Goal: Task Accomplishment & Management: Use online tool/utility

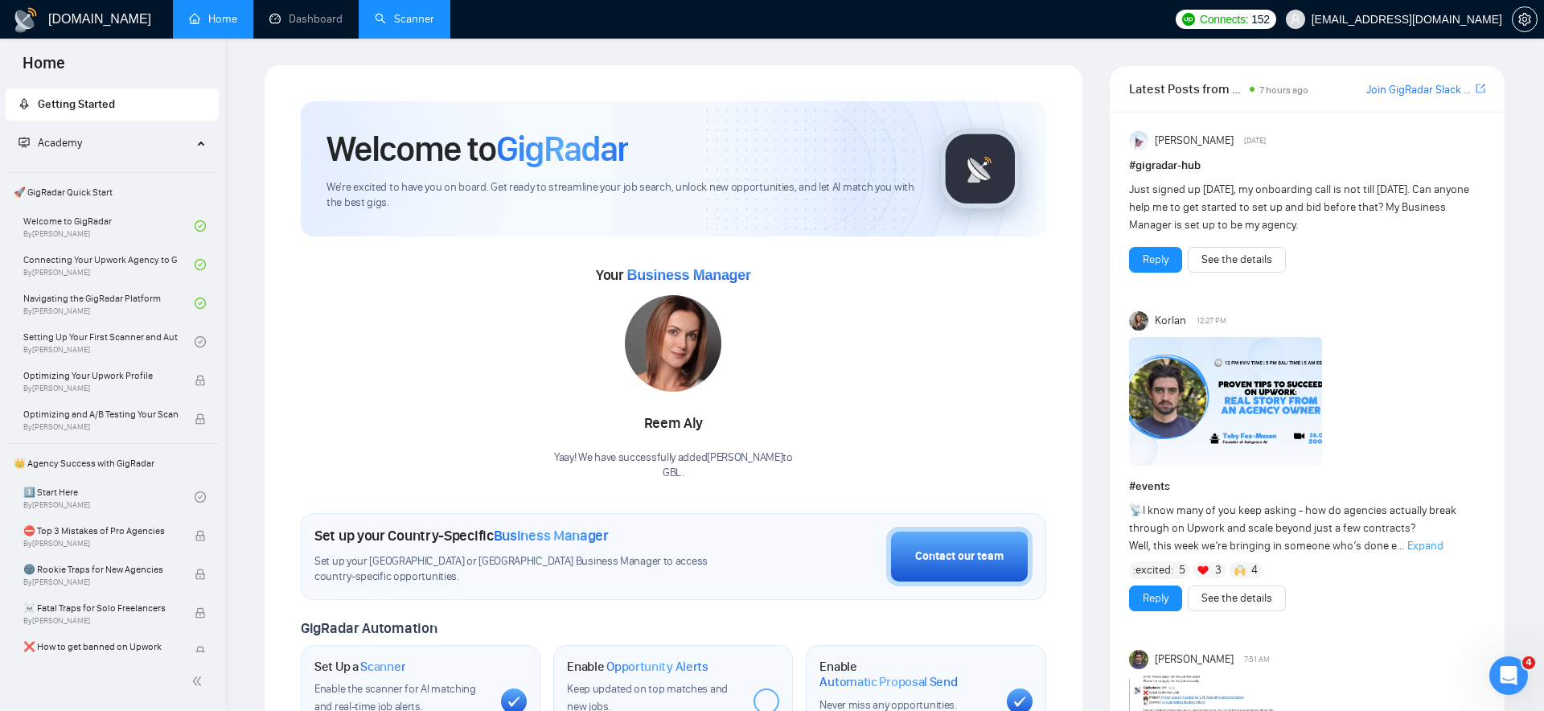
click at [400, 24] on link "Scanner" at bounding box center [404, 19] width 59 height 14
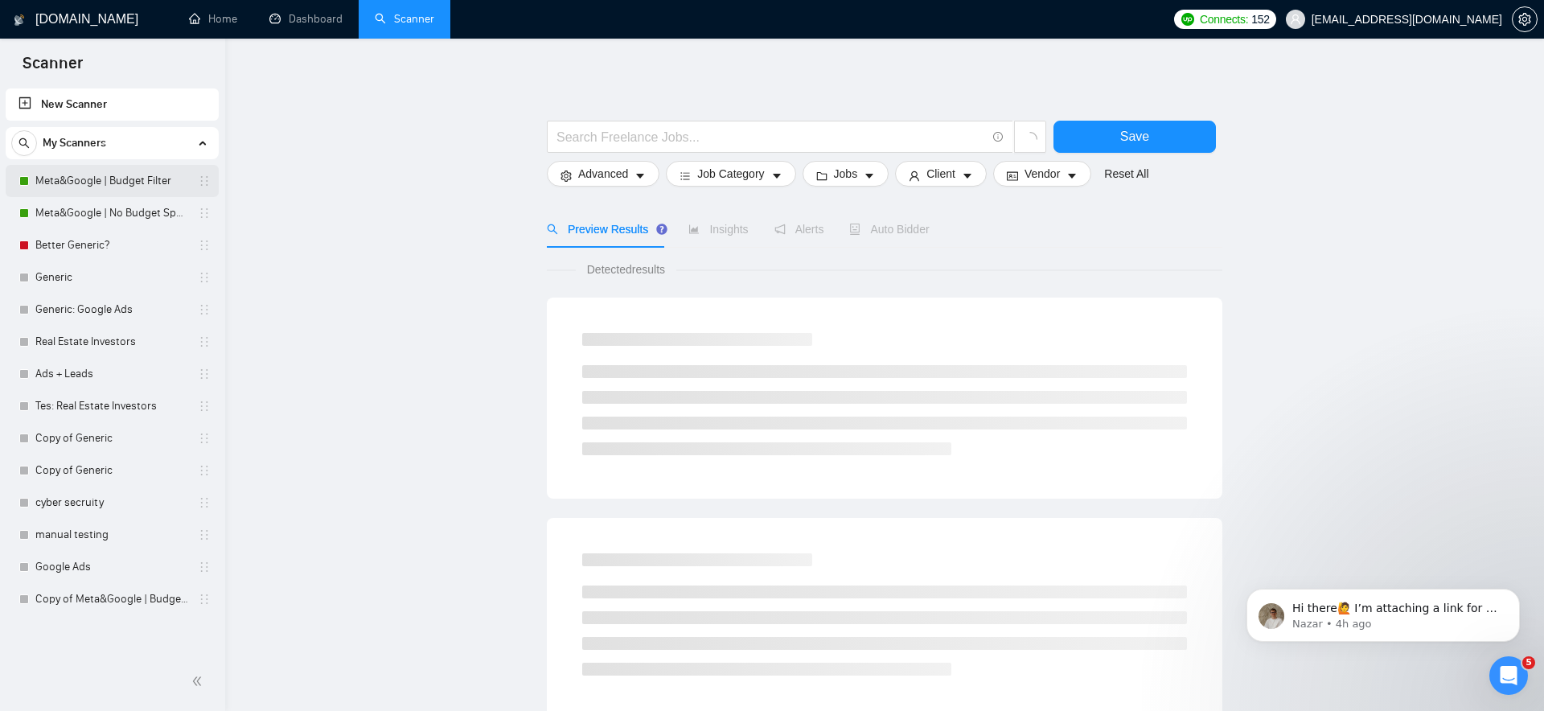
click at [172, 178] on link "Meta&Google | Budget Filter" at bounding box center [111, 181] width 153 height 32
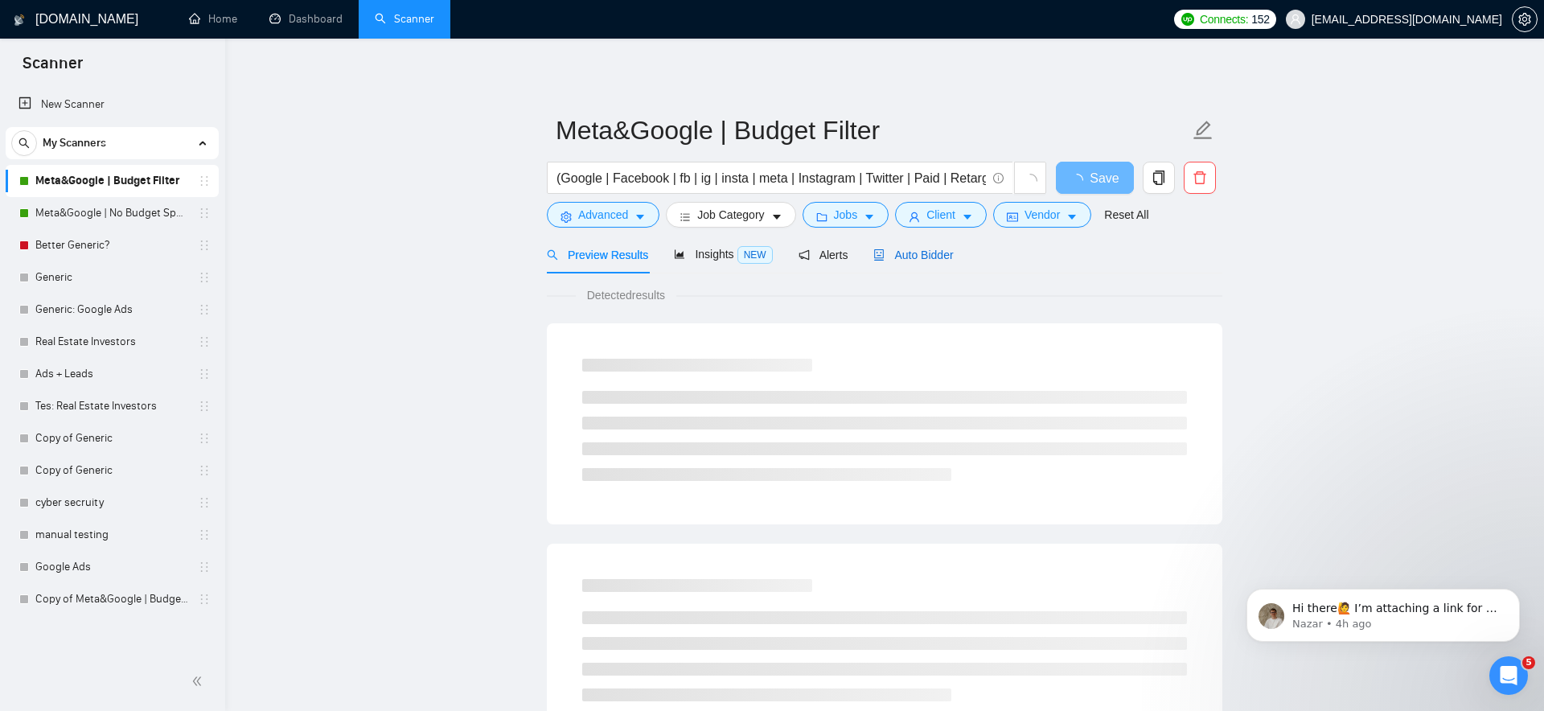
click at [923, 254] on span "Auto Bidder" at bounding box center [913, 254] width 80 height 13
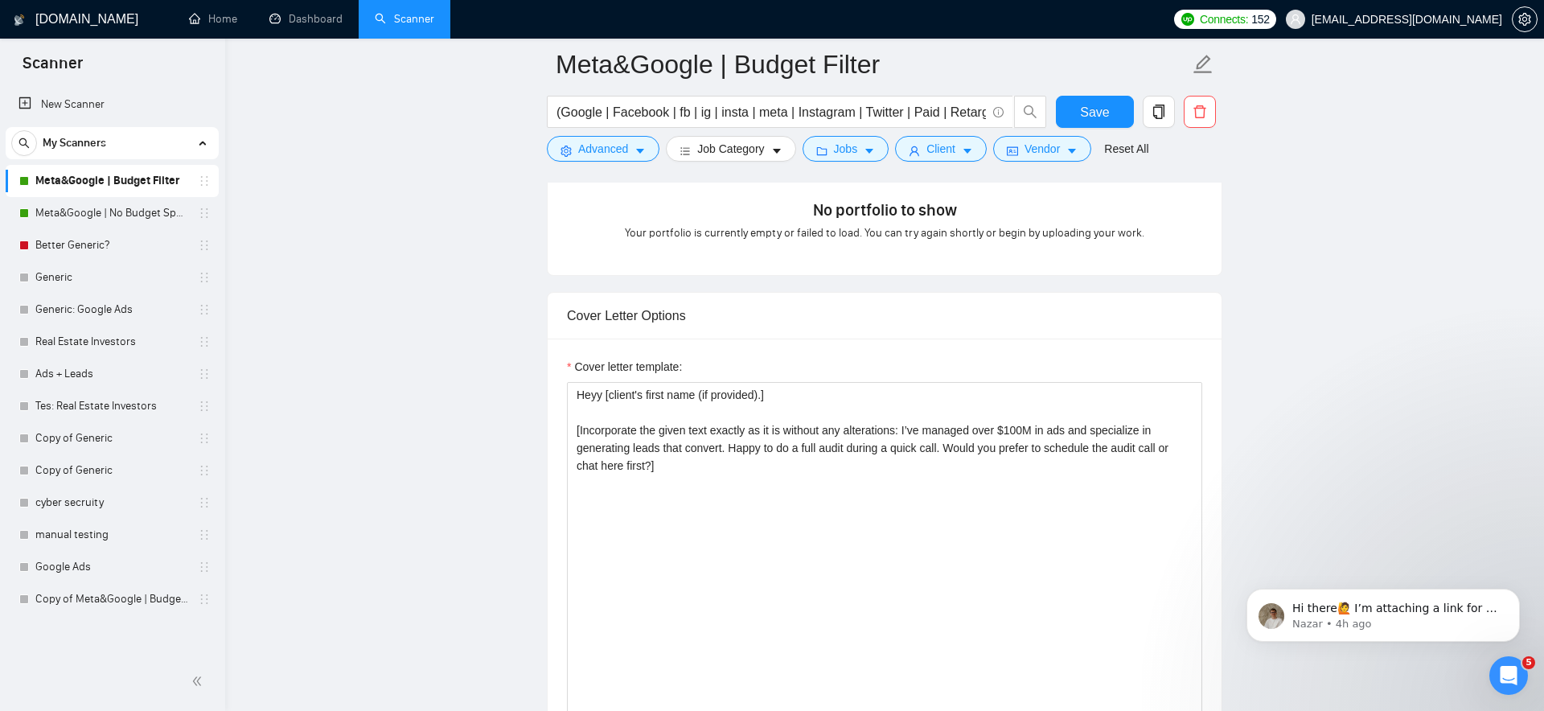
scroll to position [1655, 0]
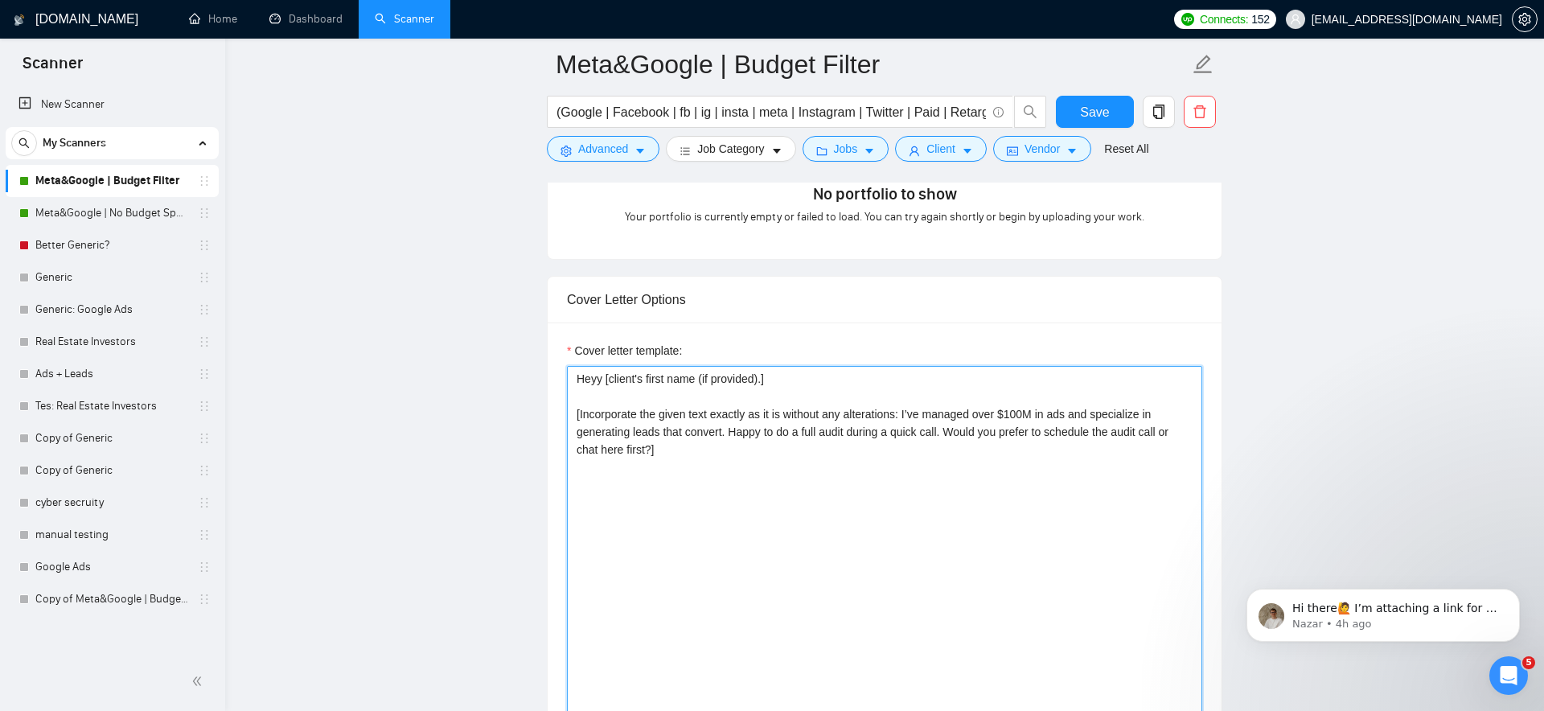
click at [666, 449] on textarea "Heyy [client's first name (if provided).] [Incorporate the given text exactly a…" at bounding box center [884, 547] width 635 height 362
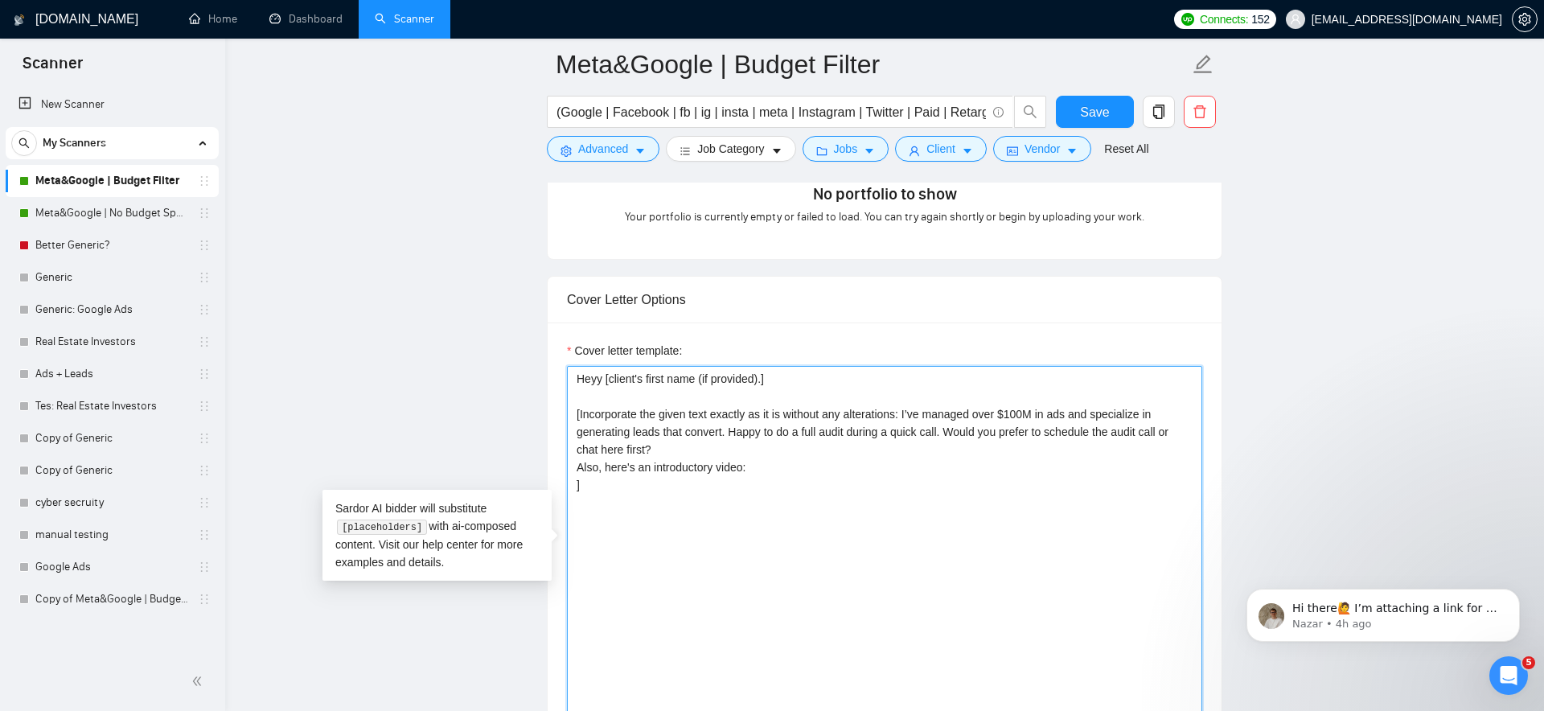
paste textarea "[URL][DOMAIN_NAME]"
drag, startPoint x: 865, startPoint y: 487, endPoint x: 1126, endPoint y: 460, distance: 261.9
click at [1126, 460] on textarea "Heyy [client's first name (if provided).] [Incorporate the given text exactly a…" at bounding box center [884, 547] width 635 height 362
click at [577, 481] on textarea "Heyy [client's first name (if provided).] [Incorporate the given text exactly a…" at bounding box center [884, 547] width 635 height 362
click at [574, 487] on textarea "Heyy [client's first name (if provided).] [Incorporate the given text exactly a…" at bounding box center [884, 547] width 635 height 362
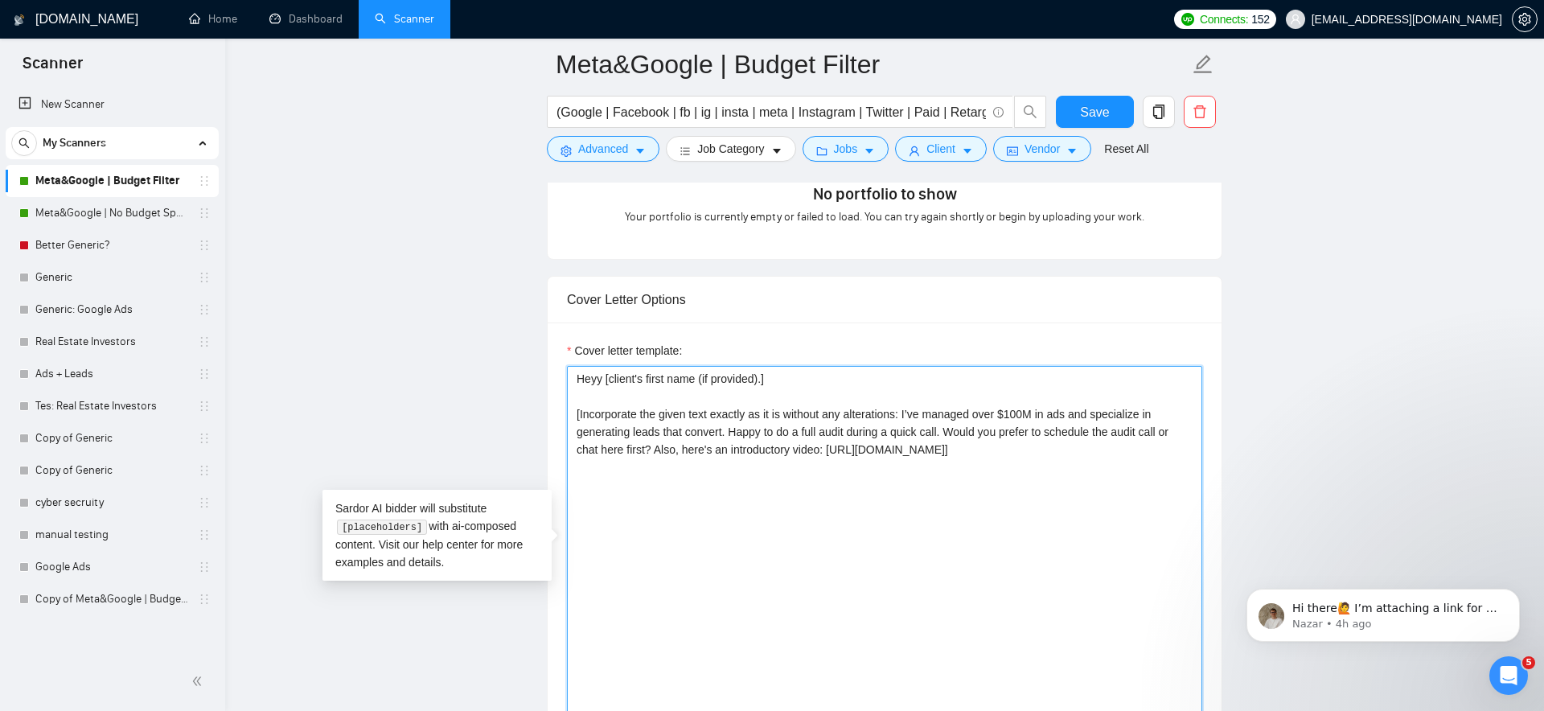
type textarea "Heyy [client's first name (if provided).] [Incorporate the given text exactly a…"
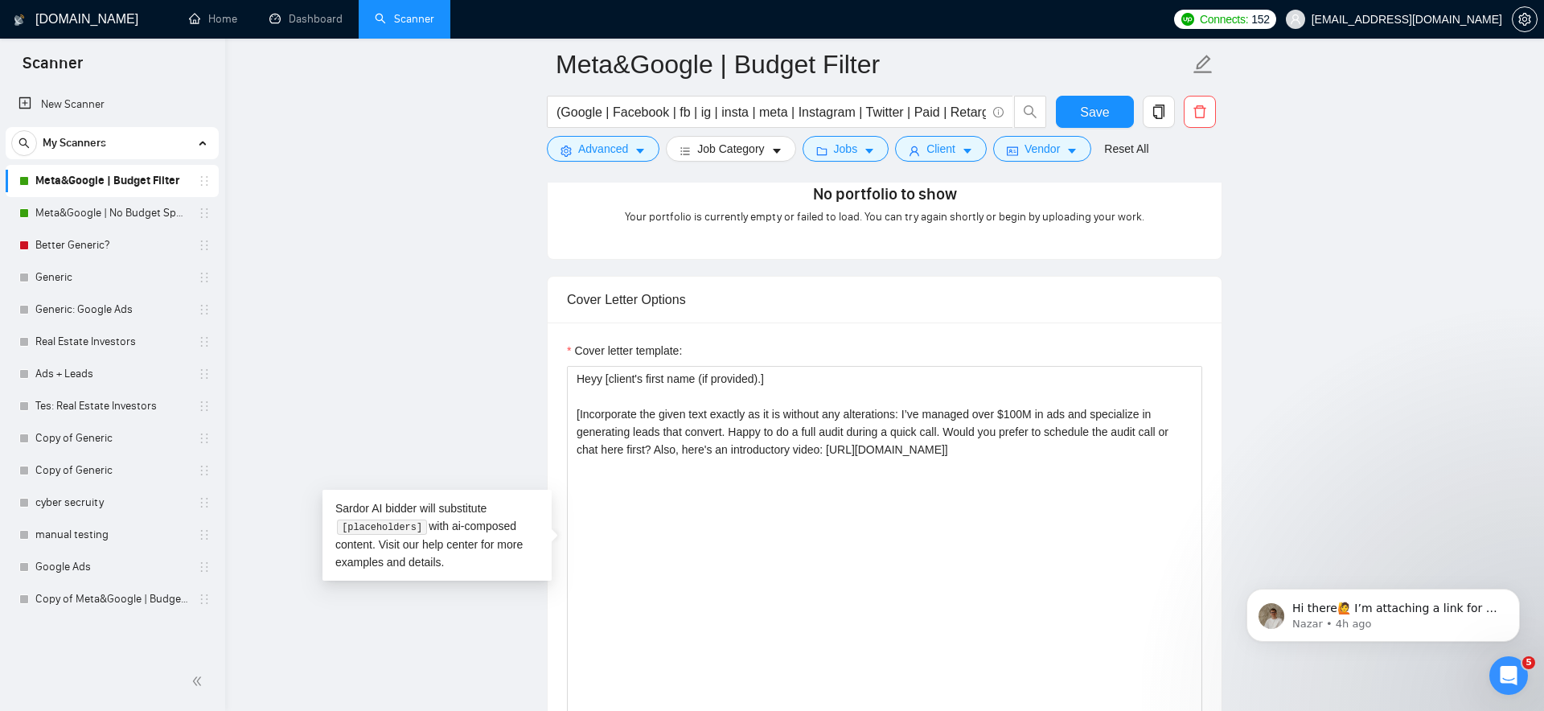
click at [1318, 424] on main "Meta&Google | Budget Filter (Google | Facebook | fb | ig | insta | meta | Insta…" at bounding box center [884, 676] width 1267 height 4532
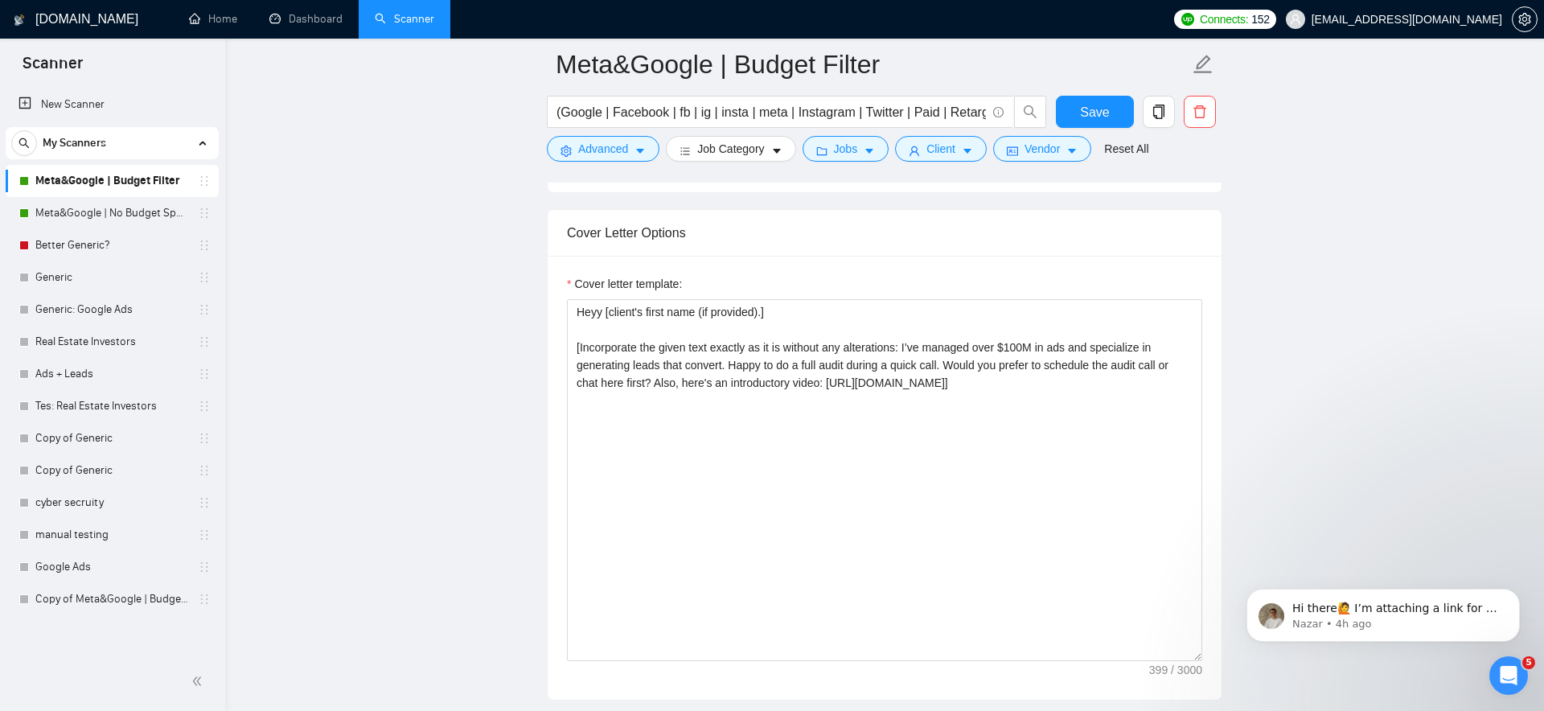
scroll to position [1706, 0]
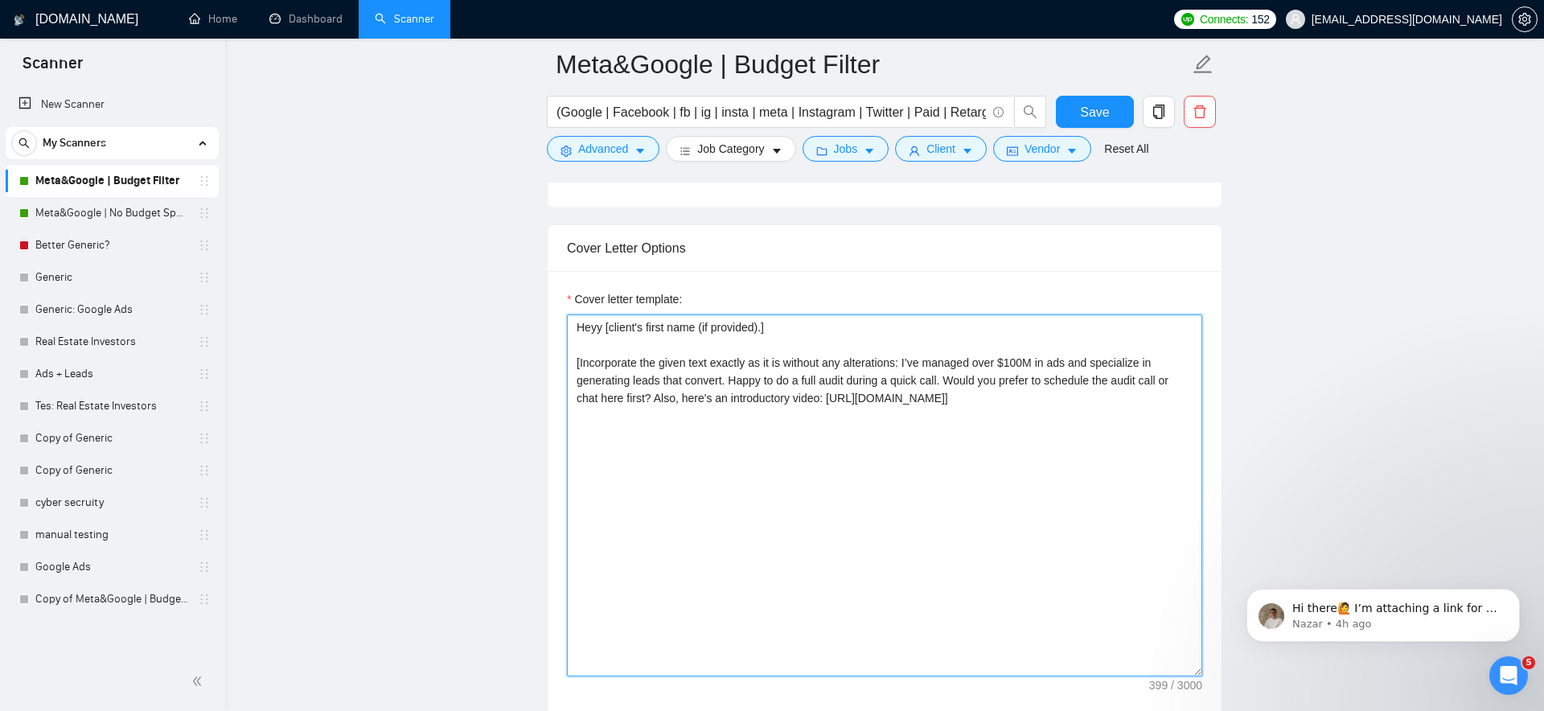
click at [990, 471] on textarea "Heyy [client's first name (if provided).] [Incorporate the given text exactly a…" at bounding box center [884, 495] width 635 height 362
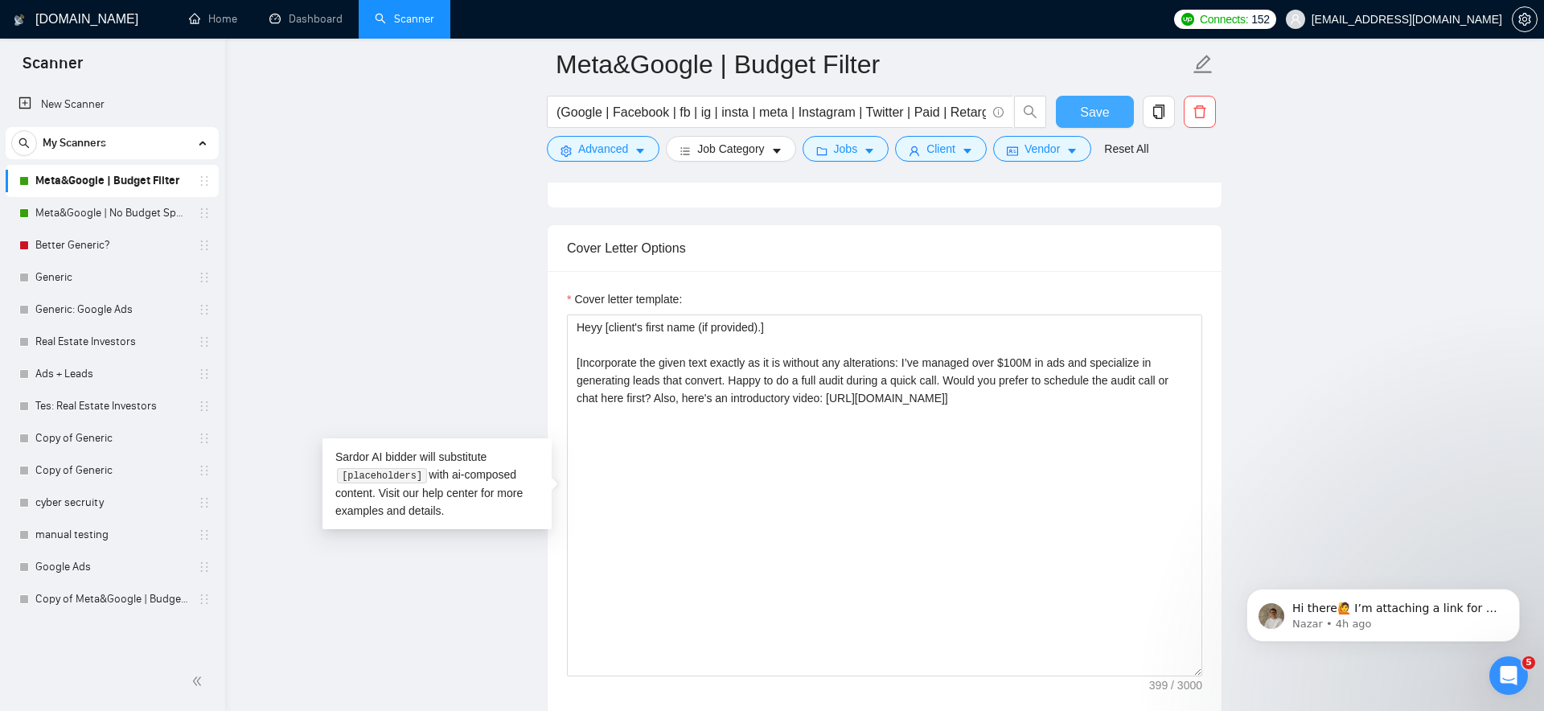
click at [1091, 109] on span "Save" at bounding box center [1094, 112] width 29 height 20
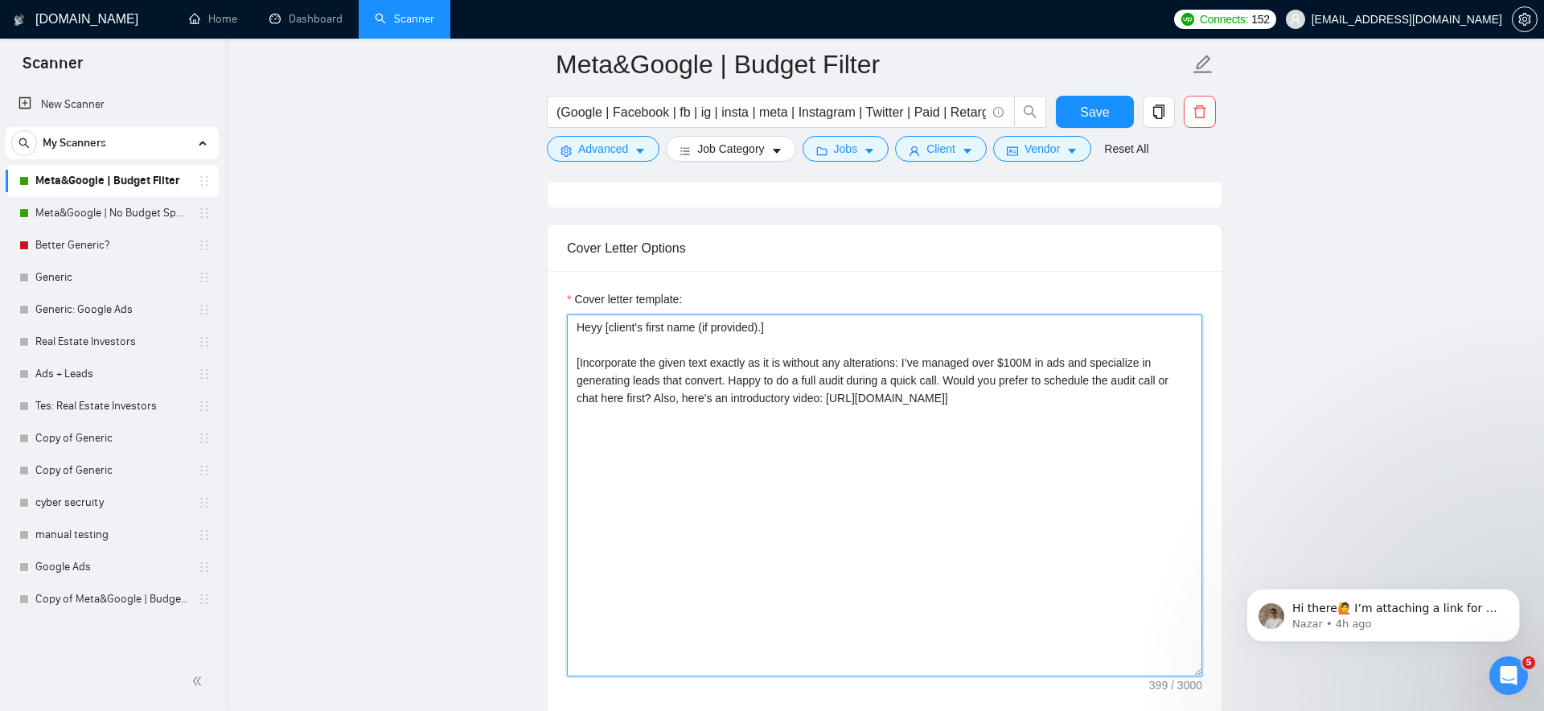
click at [835, 357] on textarea "Heyy [client's first name (if provided).] [Incorporate the given text exactly a…" at bounding box center [884, 495] width 635 height 362
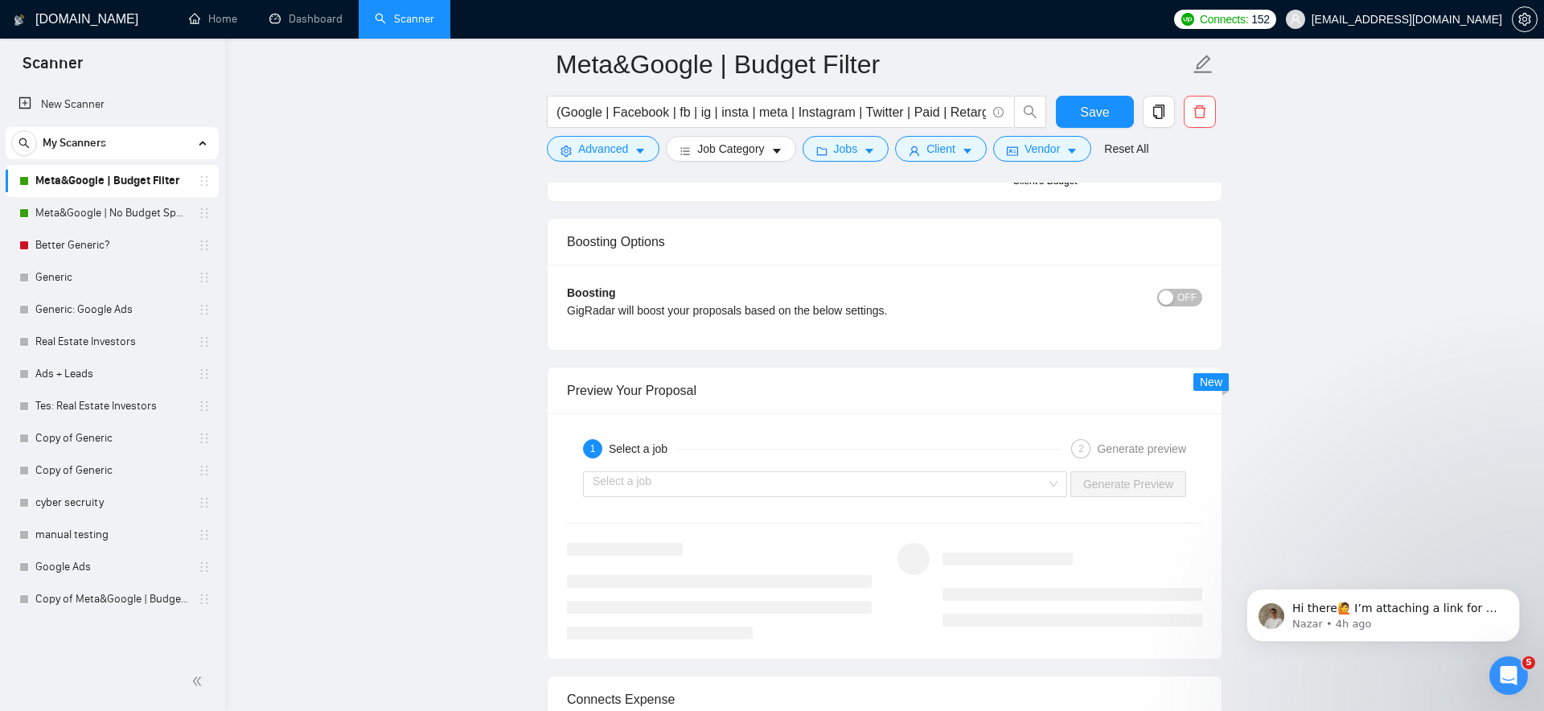
scroll to position [2909, 0]
click at [818, 490] on input "search" at bounding box center [819, 486] width 453 height 24
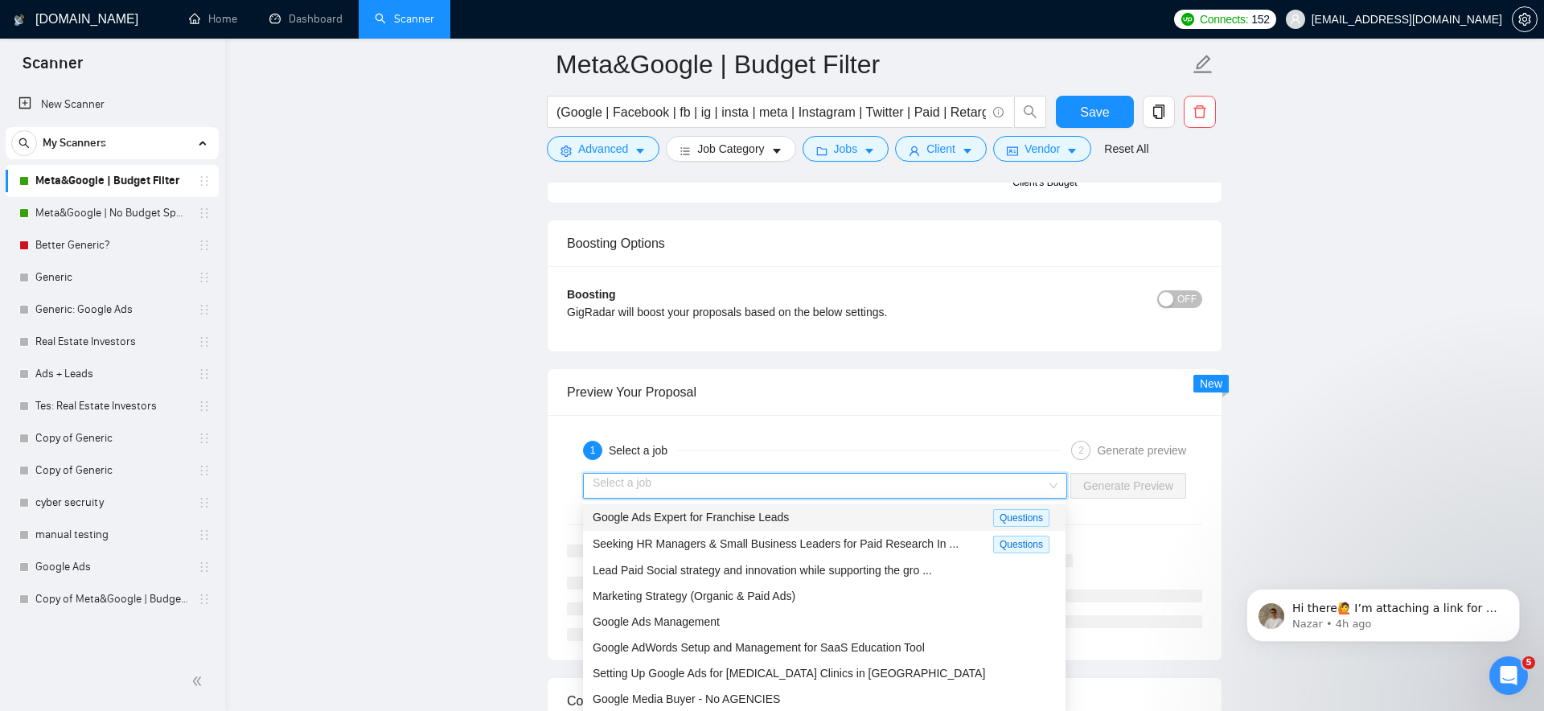
click at [773, 527] on div "Google Ads Expert for Franchise Leads Questions" at bounding box center [824, 517] width 482 height 27
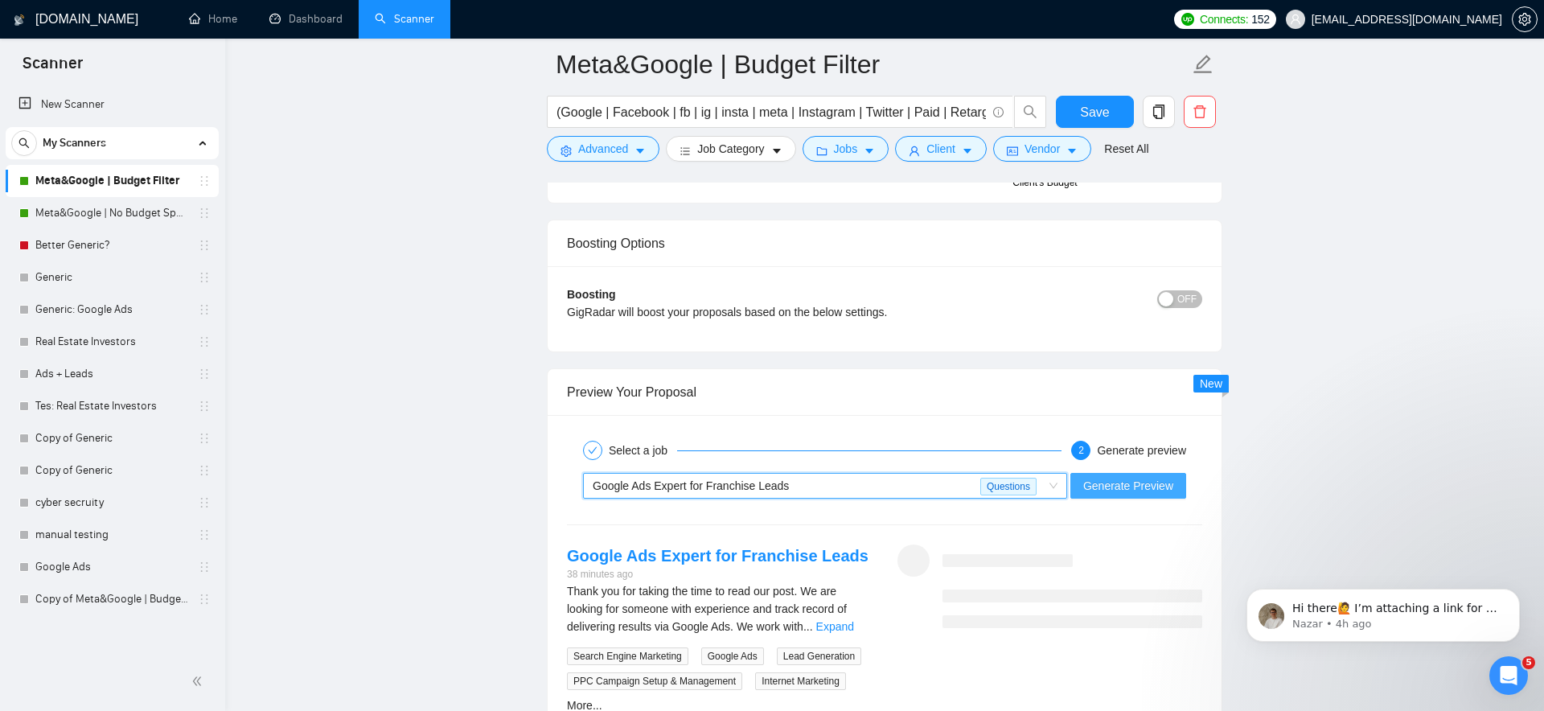
click at [1079, 490] on button "Generate Preview" at bounding box center [1128, 486] width 116 height 26
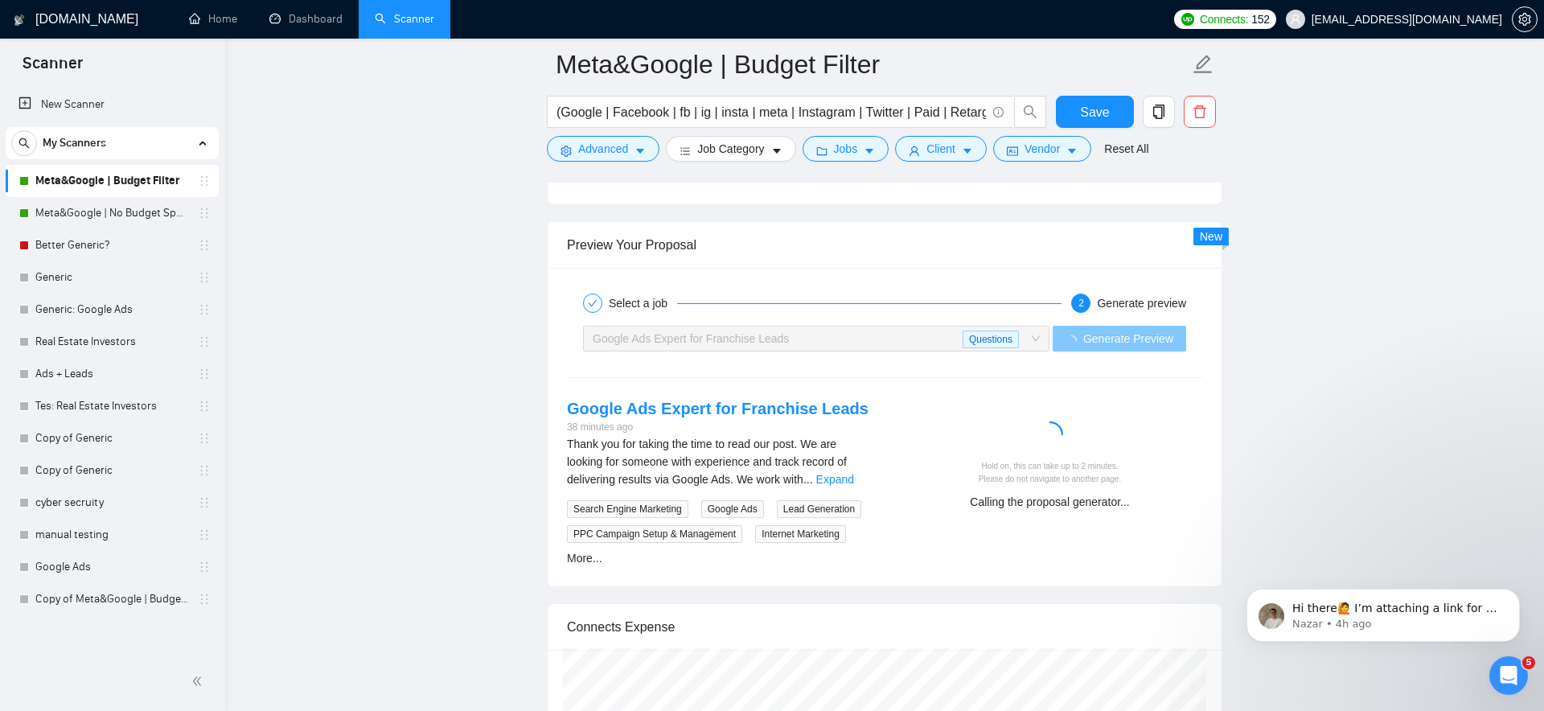
scroll to position [3088, 0]
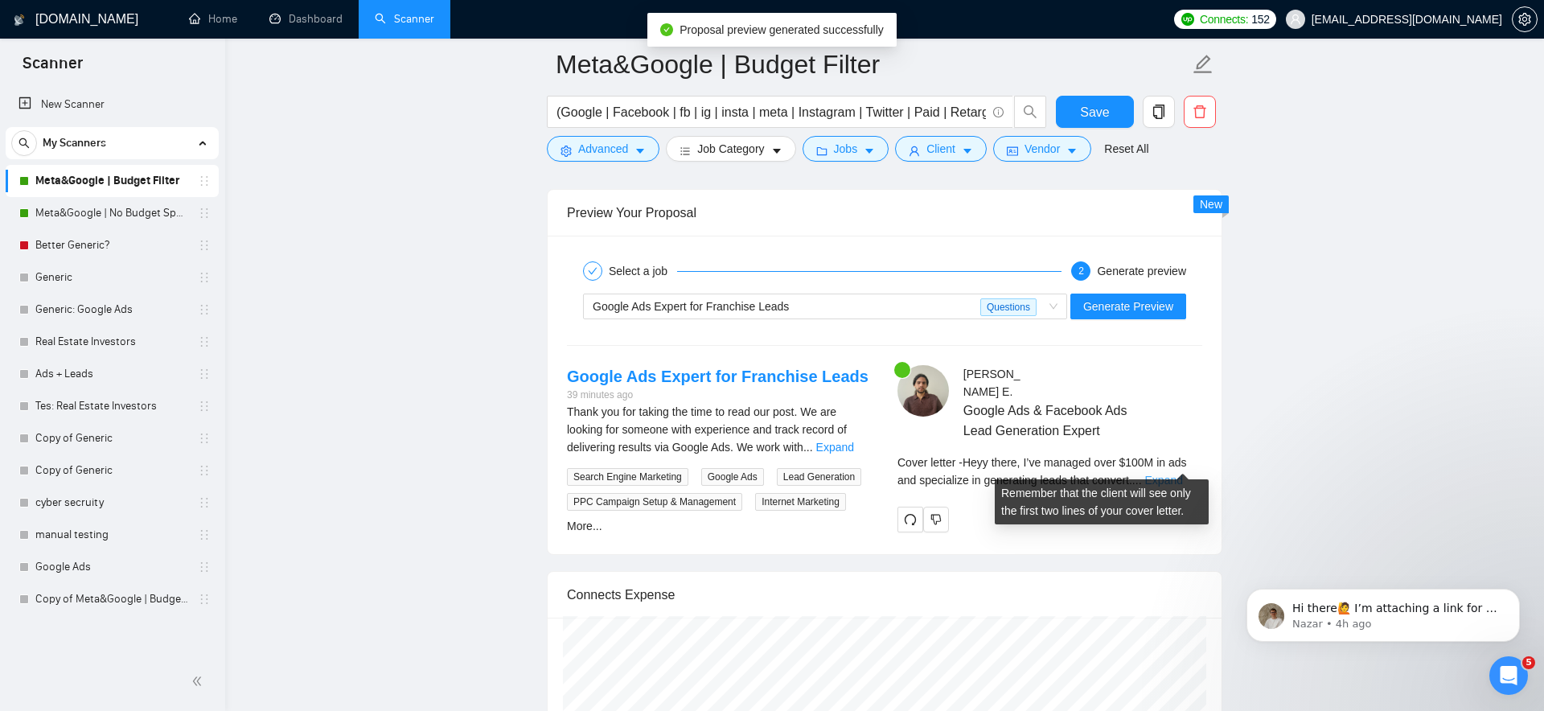
click at [1183, 474] on link "Expand" at bounding box center [1164, 480] width 38 height 13
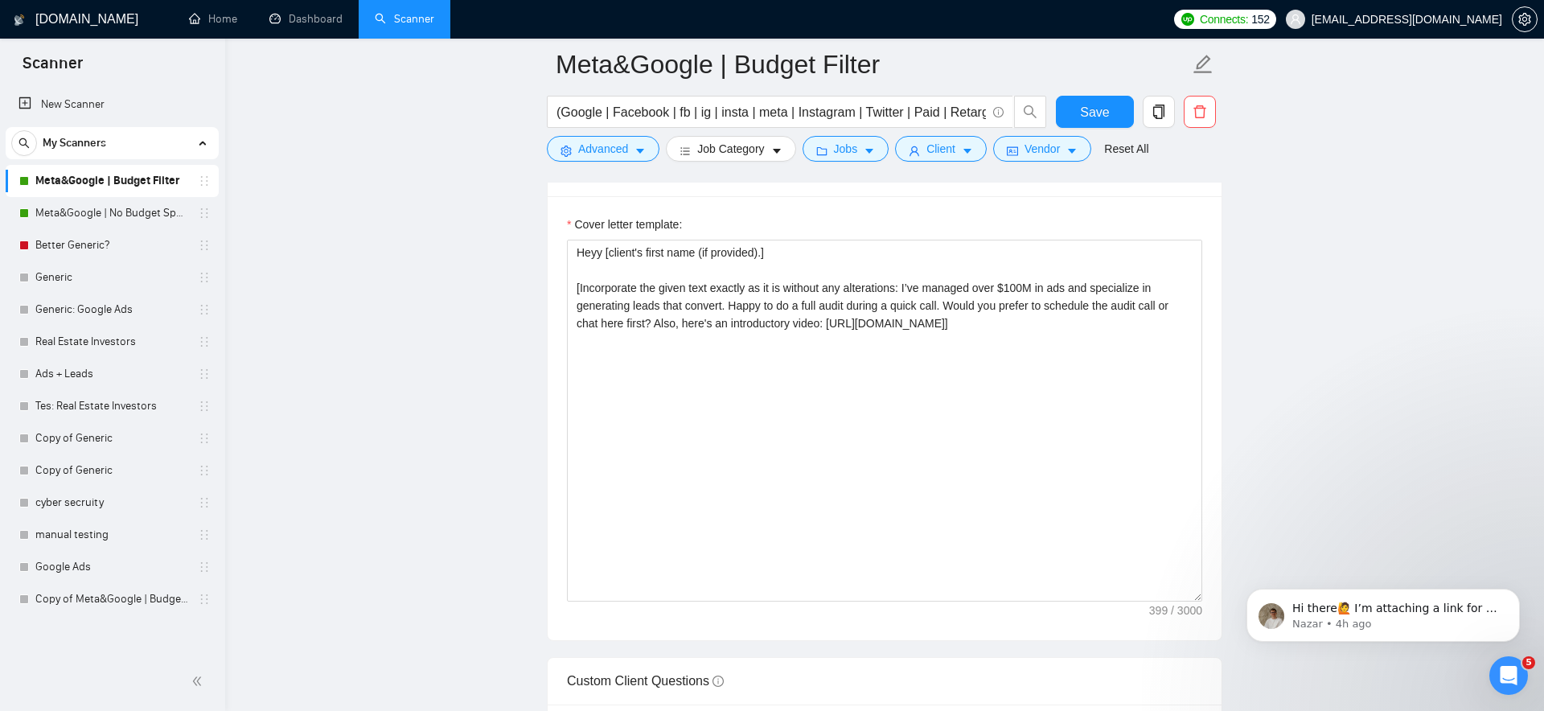
scroll to position [1765, 0]
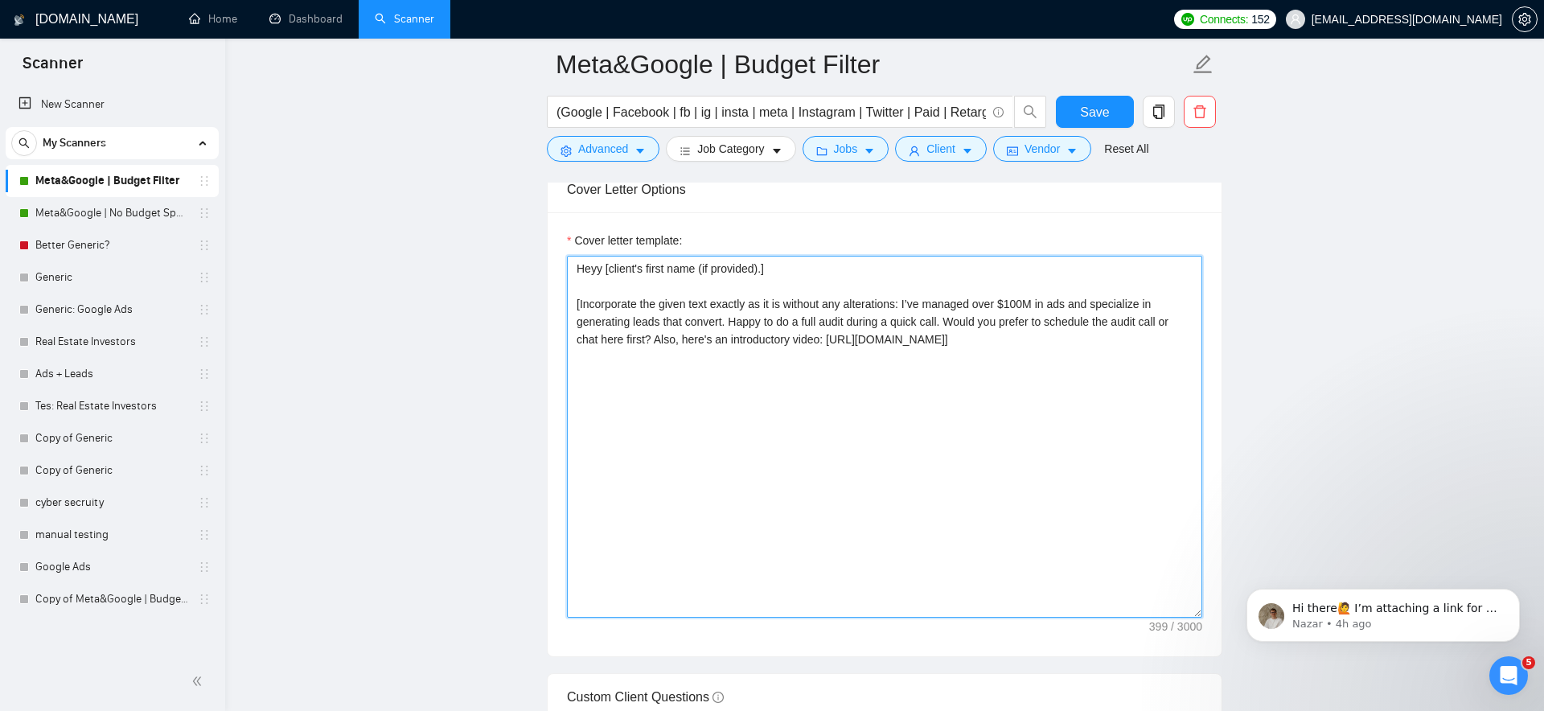
click at [1056, 303] on textarea "Heyy [client's first name (if provided).] [Incorporate the given text exactly a…" at bounding box center [884, 437] width 635 height 362
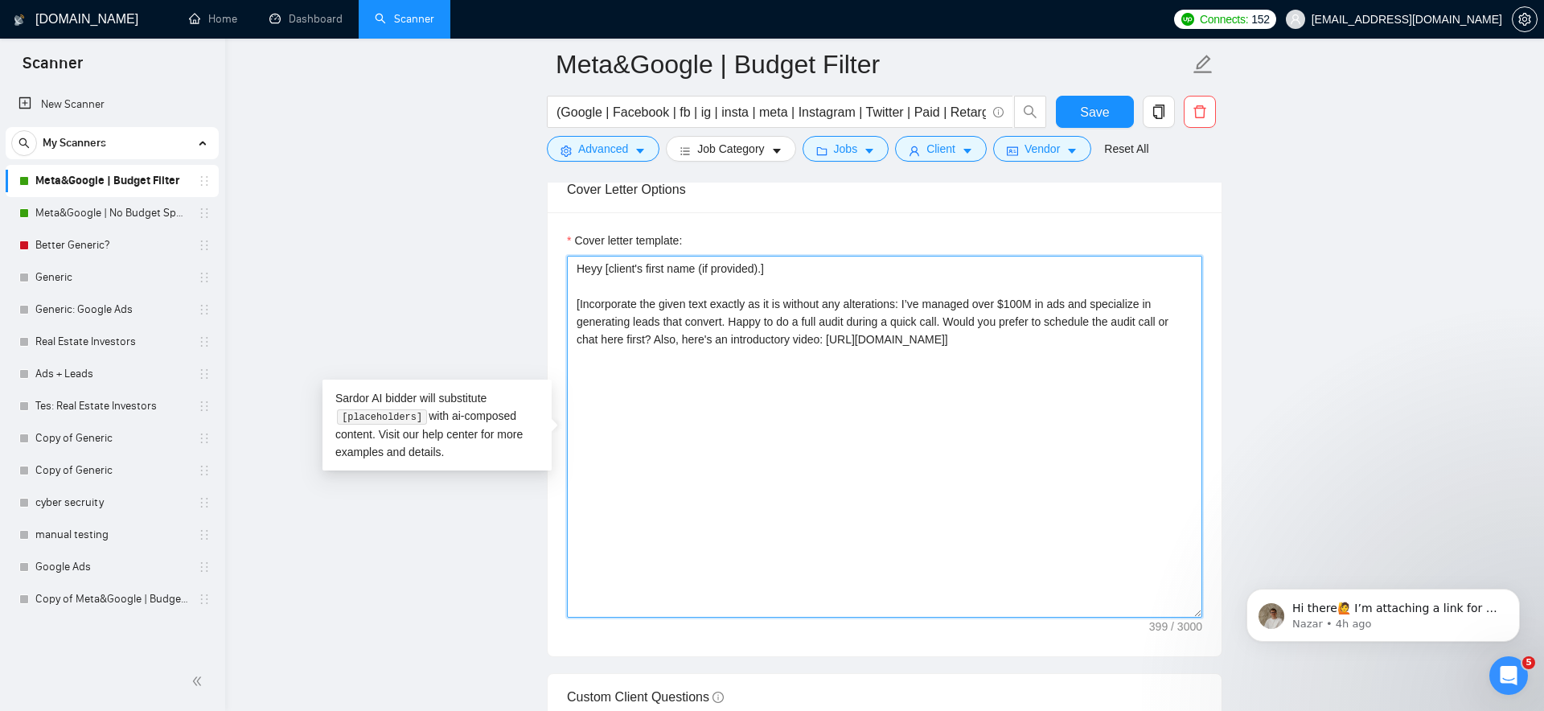
click at [1061, 302] on textarea "Heyy [client's first name (if provided).] [Incorporate the given text exactly a…" at bounding box center [884, 437] width 635 height 362
click at [1064, 301] on textarea "Heyy [client's first name (if provided).] [Incorporate the given text exactly a…" at bounding box center [884, 437] width 635 height 362
click at [1053, 348] on textarea "Heyy [client's first name (if provided).] [Incorporate the given text exactly a…" at bounding box center [884, 437] width 635 height 362
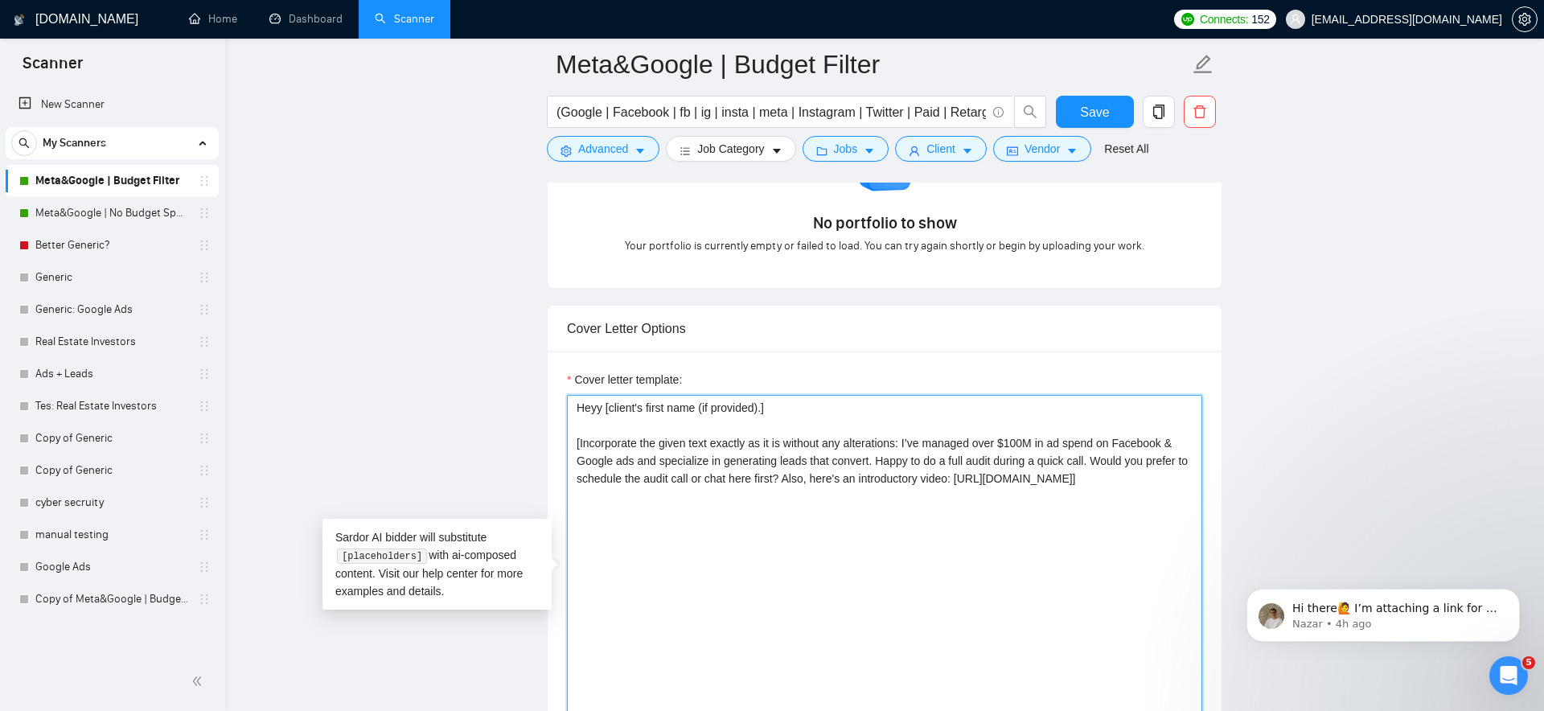
scroll to position [1576, 0]
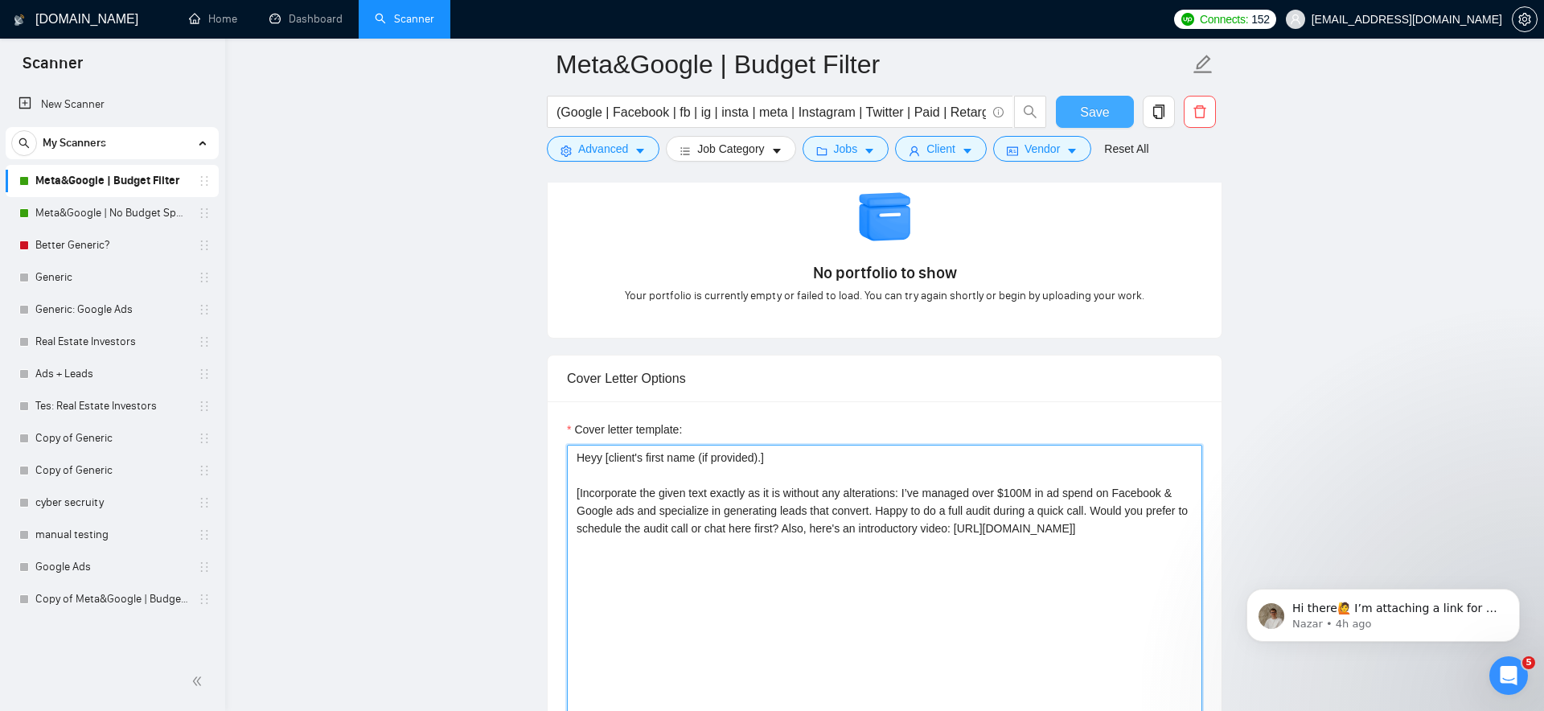
type textarea "Heyy [client's first name (if provided).] [Incorporate the given text exactly a…"
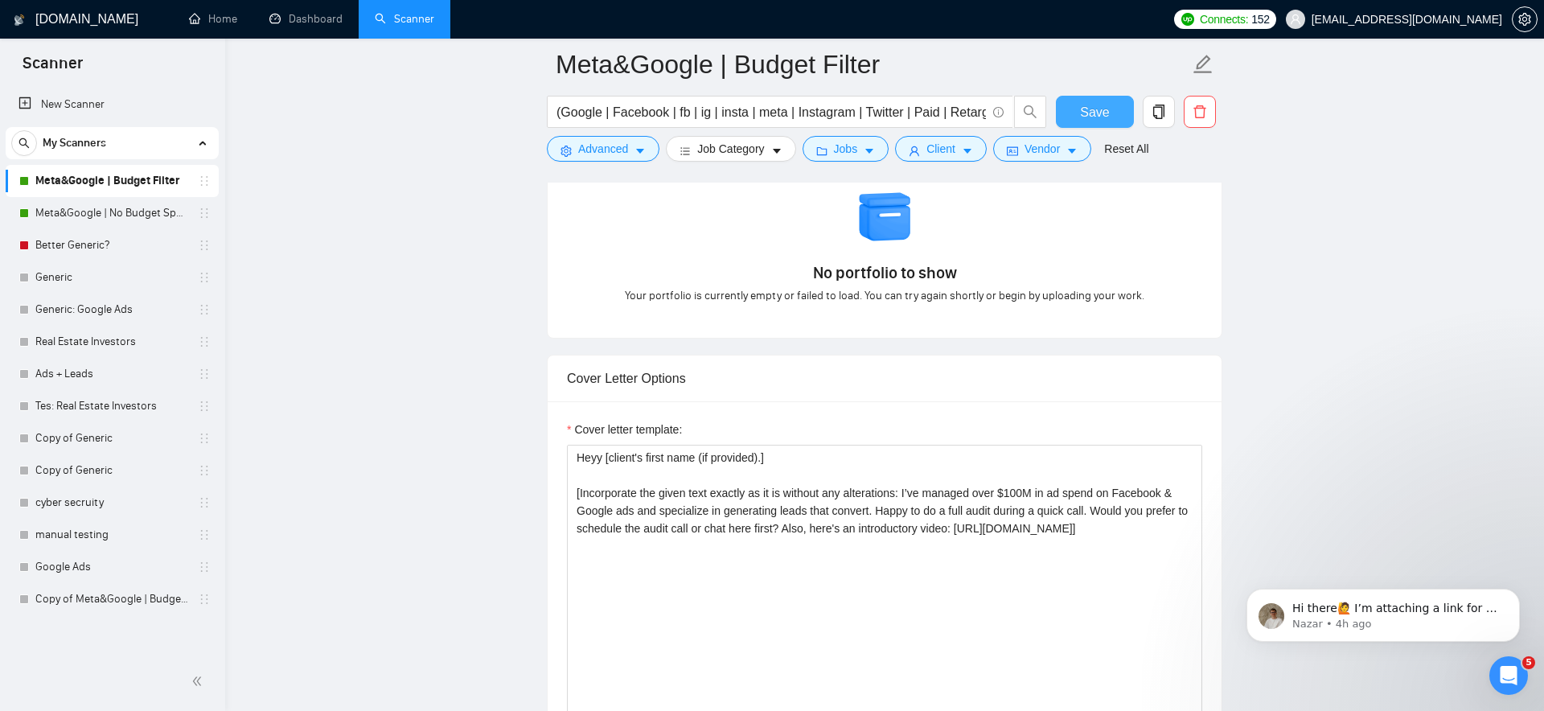
click at [1082, 102] on span "Save" at bounding box center [1094, 112] width 29 height 20
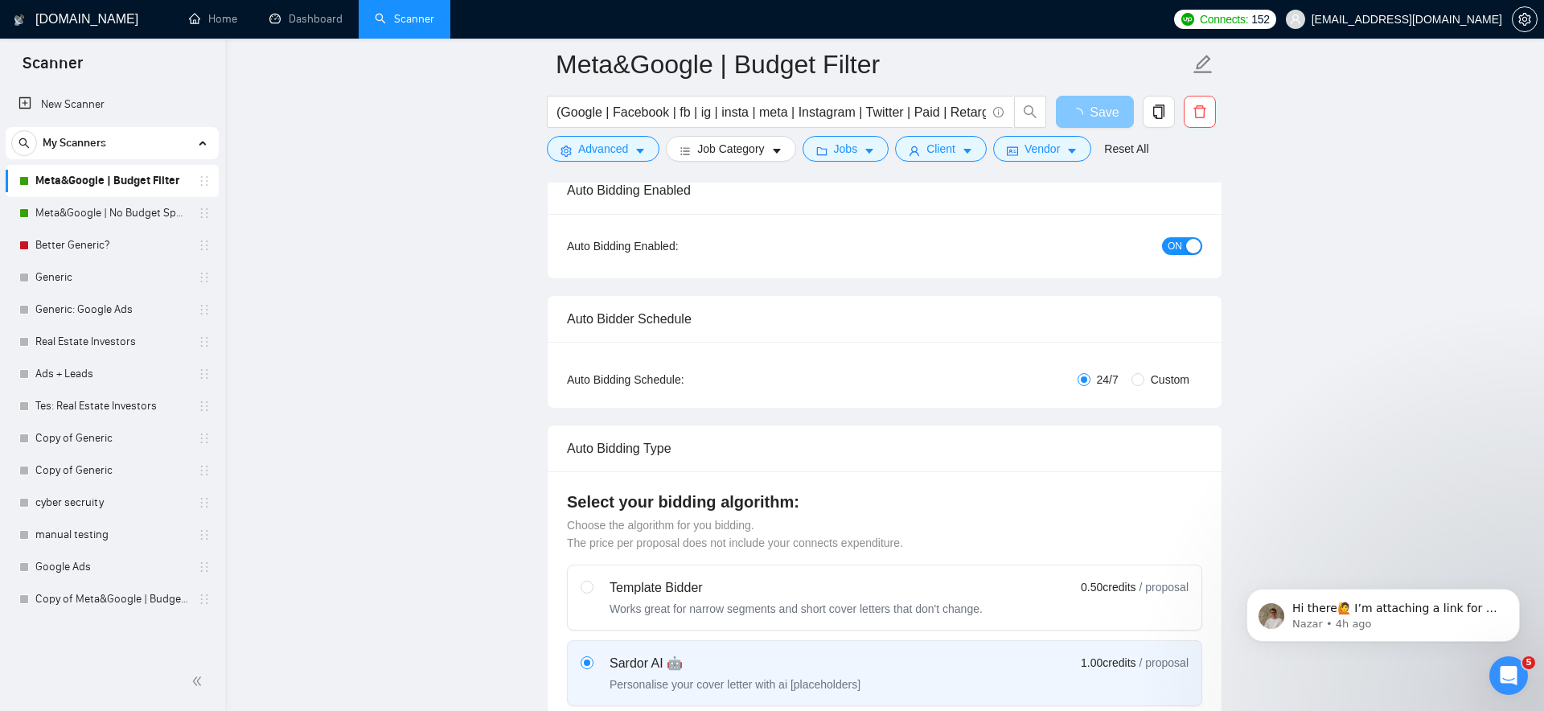
scroll to position [133, 0]
click at [121, 209] on link "Meta&Google | No Budget Specified" at bounding box center [111, 213] width 153 height 32
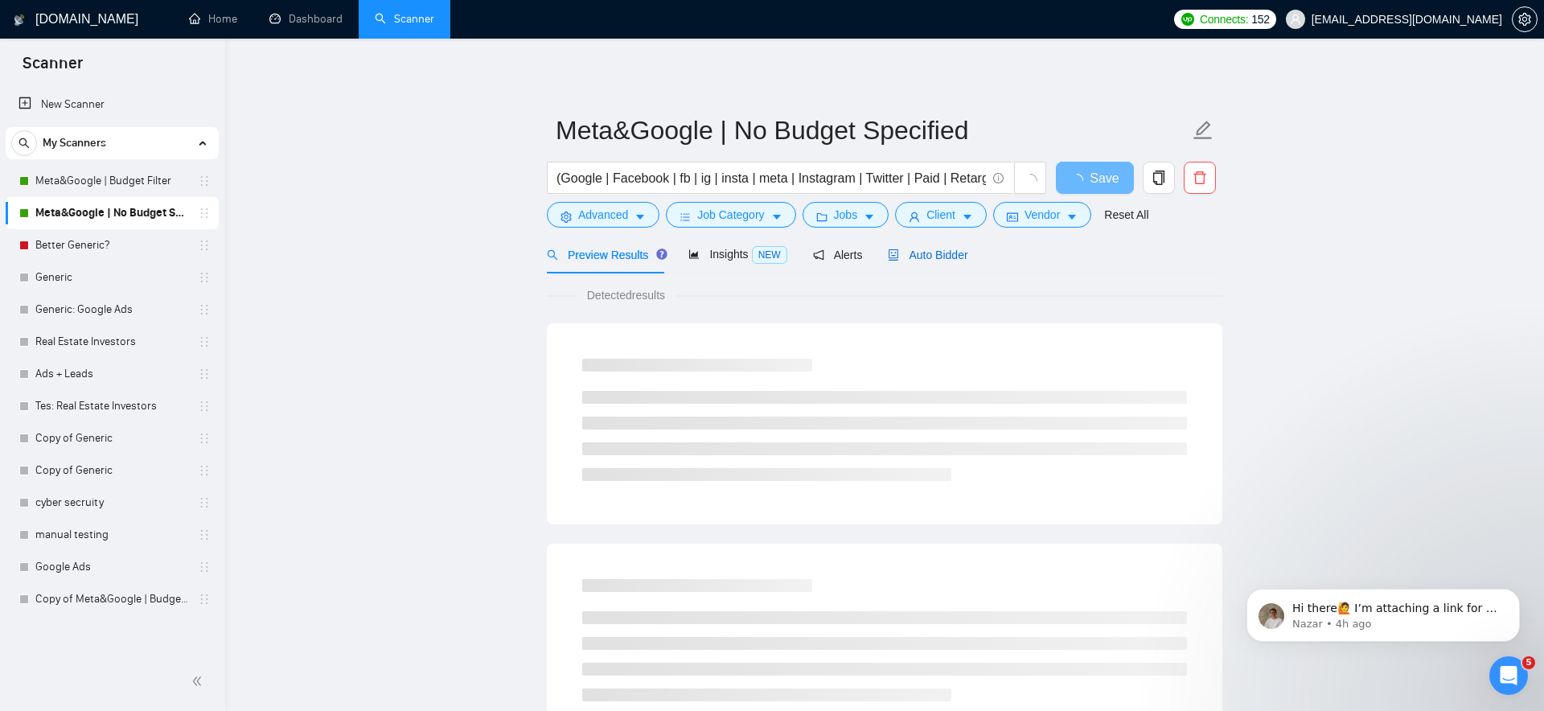
click at [932, 260] on span "Auto Bidder" at bounding box center [928, 254] width 80 height 13
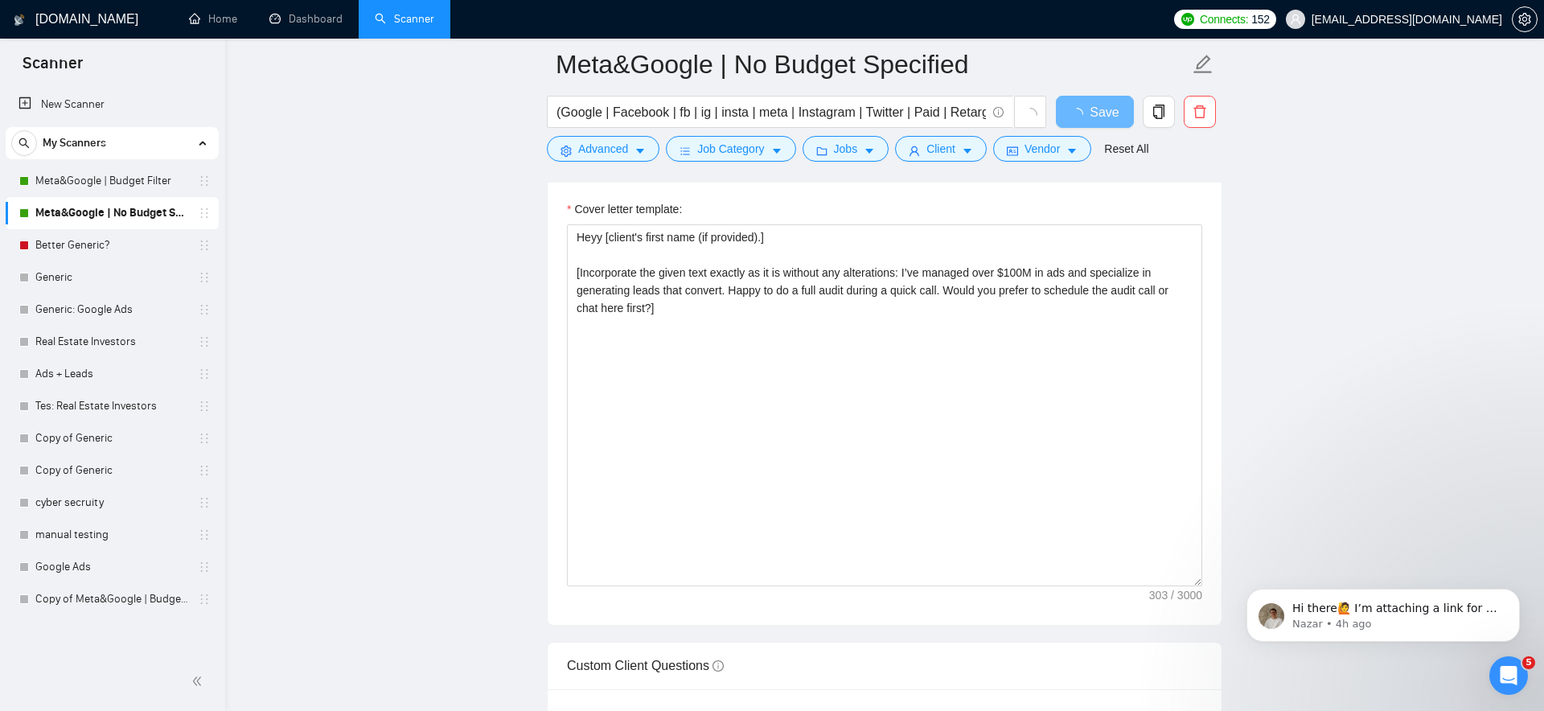
scroll to position [1716, 0]
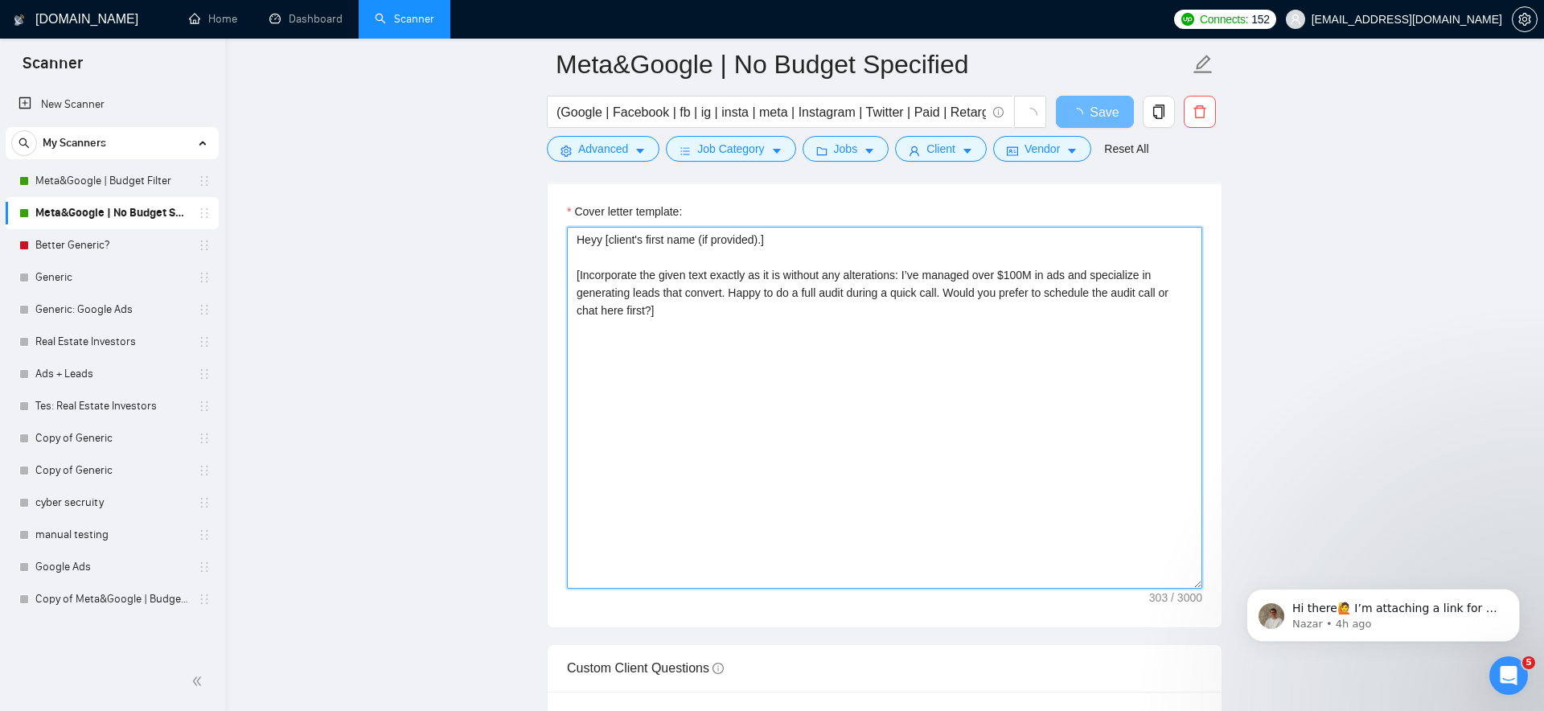
click at [783, 433] on textarea "Heyy [client's first name (if provided).] [Incorporate the given text exactly a…" at bounding box center [884, 408] width 635 height 362
paste textarea "spend on Facebook & Google ads and specialize in generating leads that convert.…"
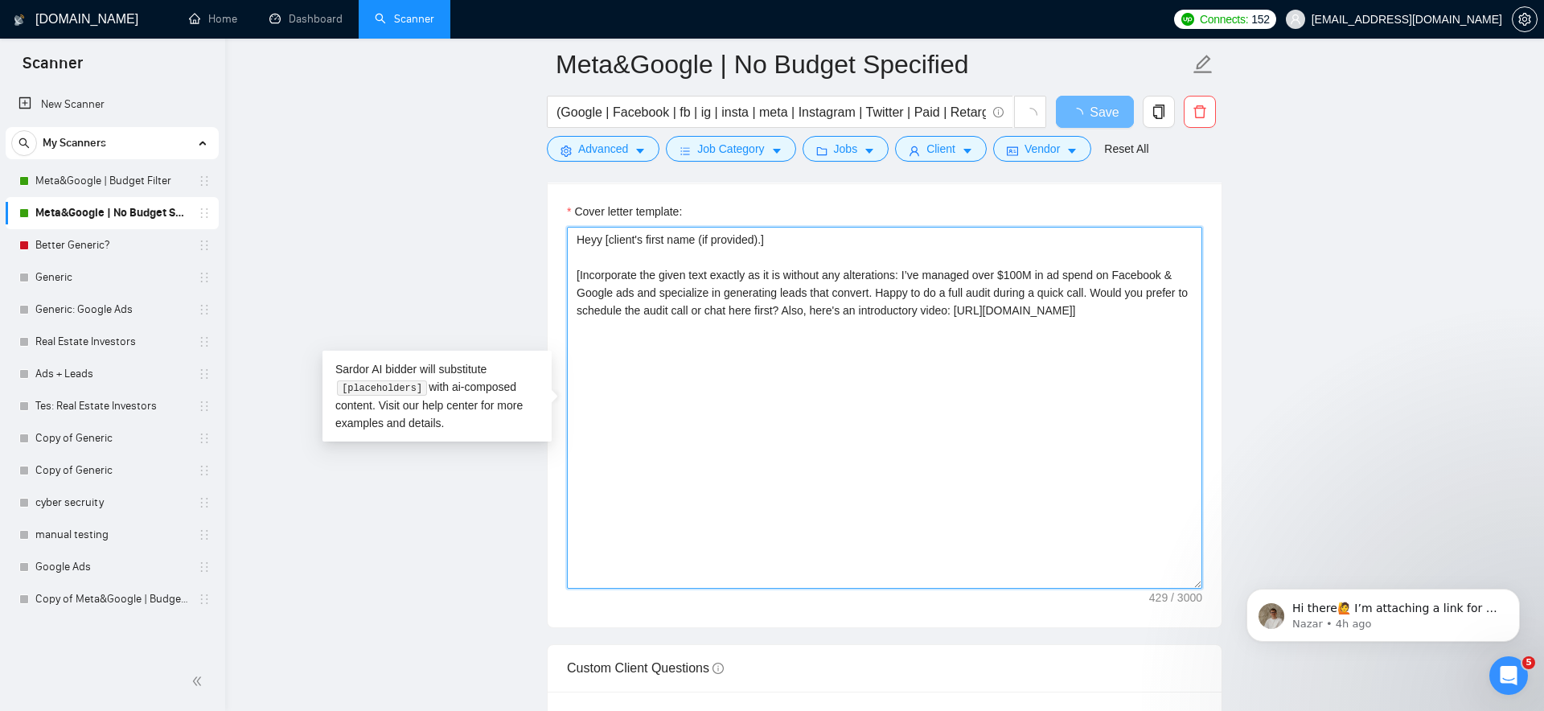
type textarea "Heyy [client's first name (if provided).] [Incorporate the given text exactly a…"
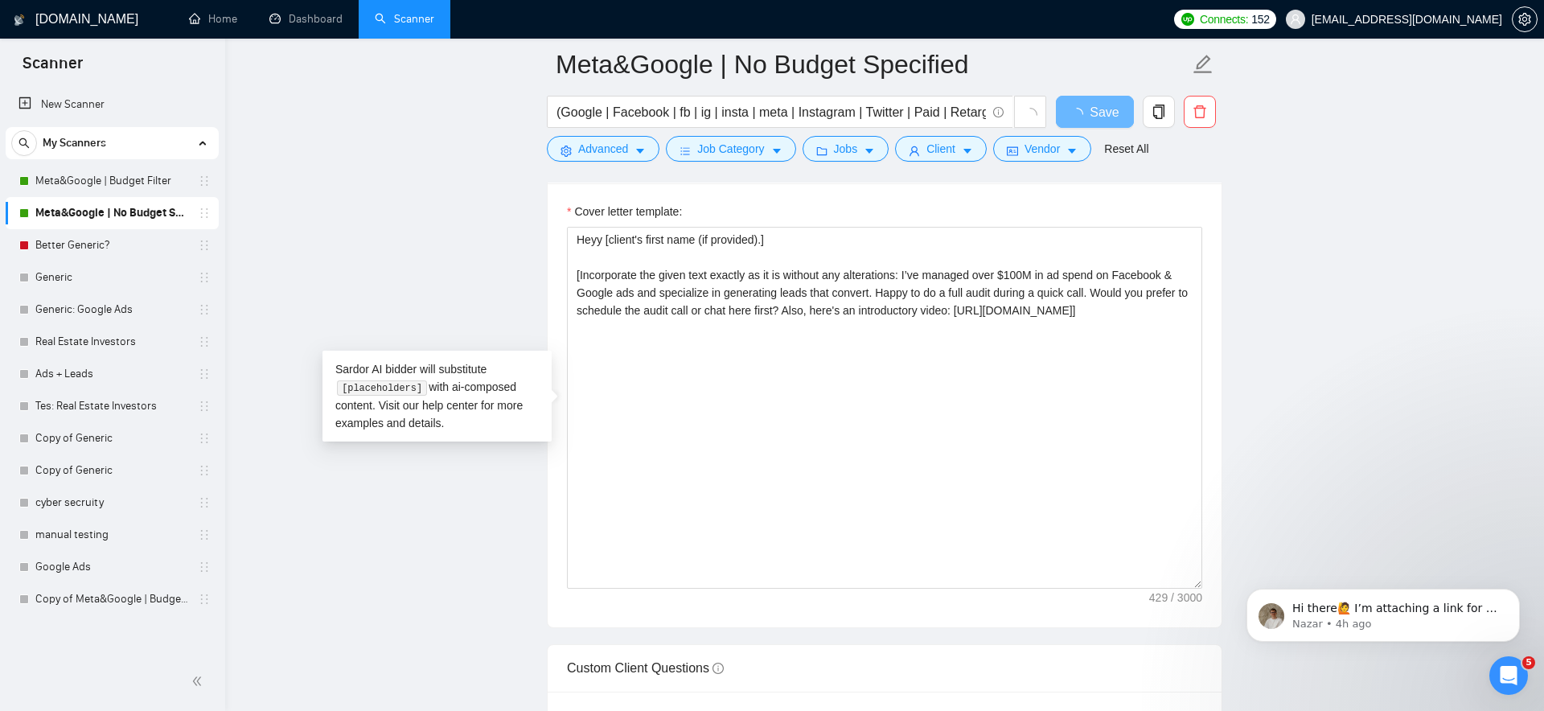
click at [1302, 231] on main "Meta&Google | No Budget Specified (Google | Facebook | fb | ig | insta | meta |…" at bounding box center [884, 562] width 1267 height 4428
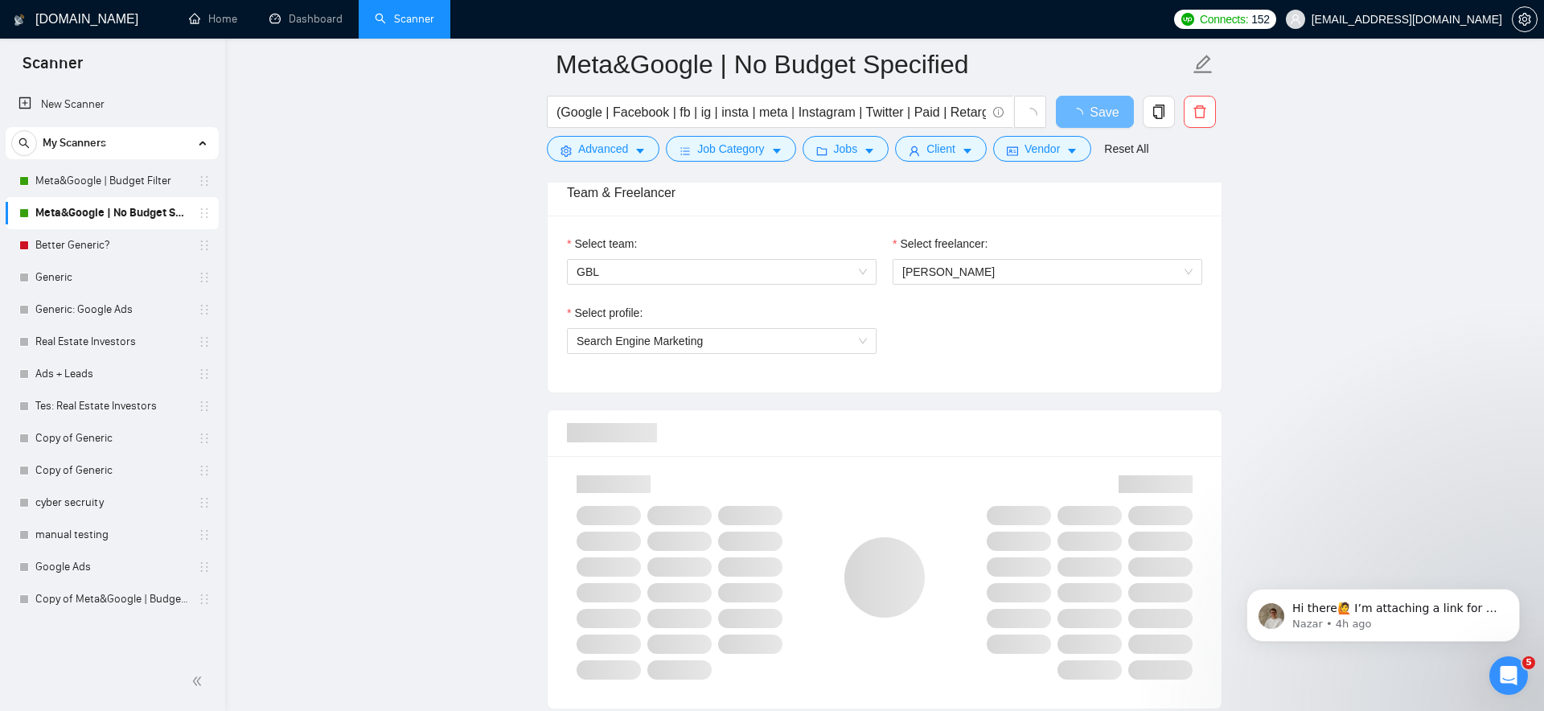
scroll to position [817, 0]
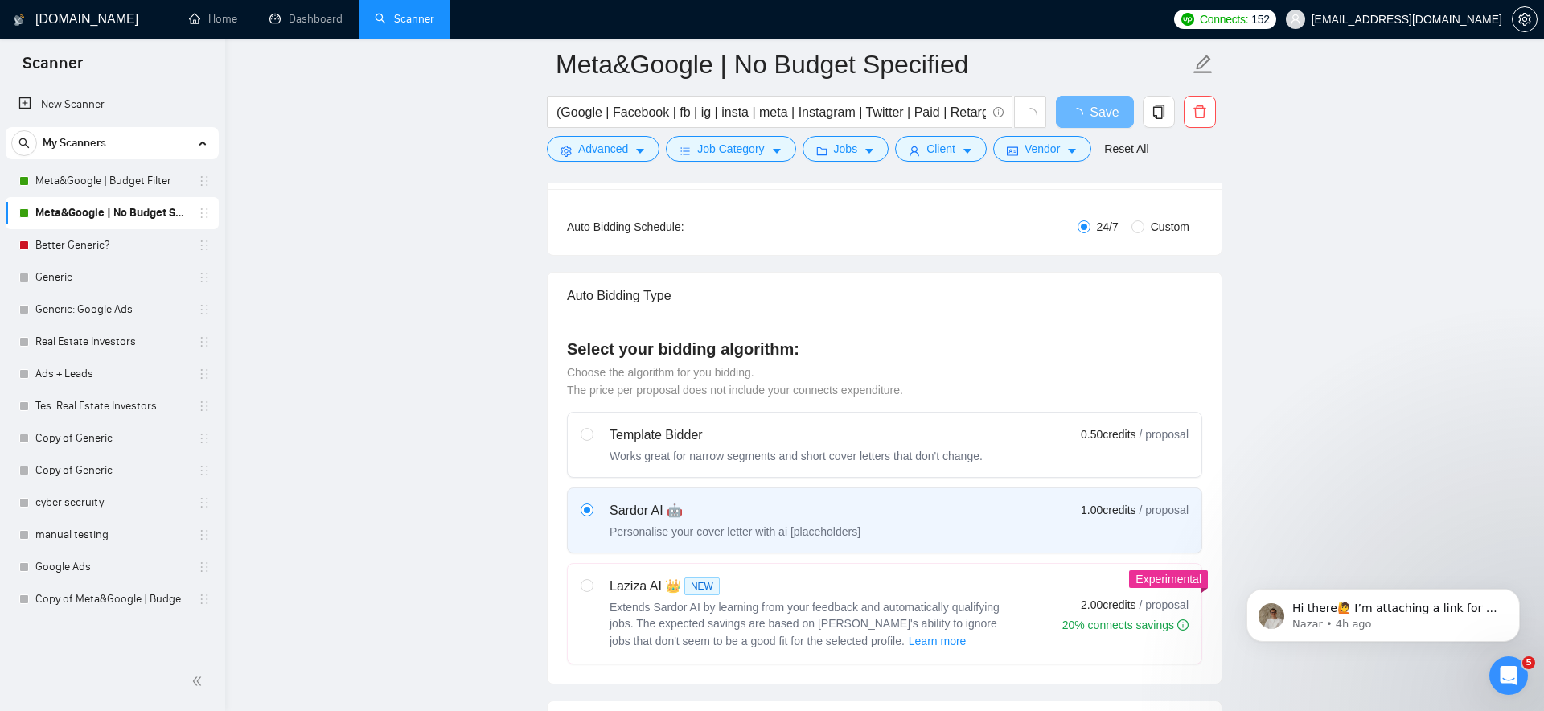
scroll to position [0, 0]
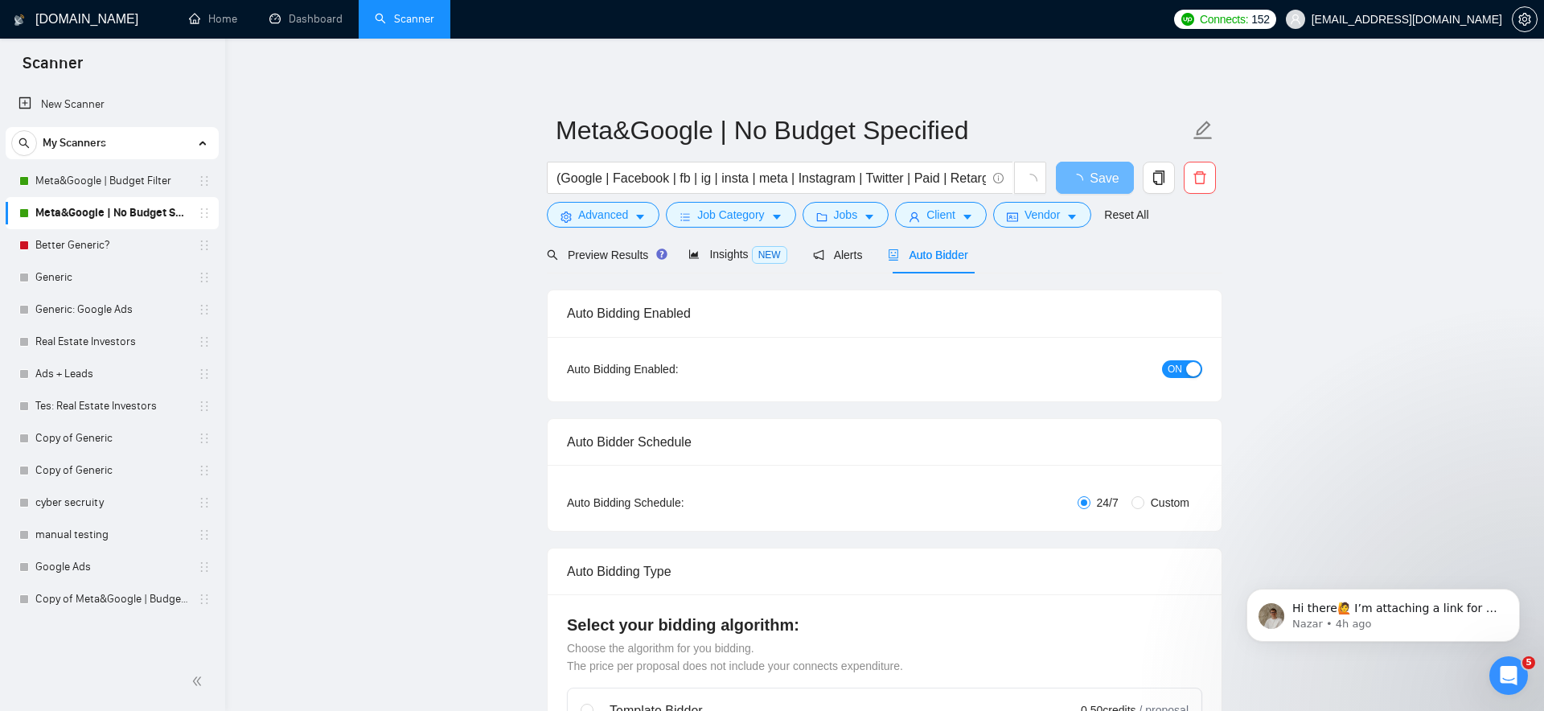
click at [424, 16] on link "Scanner" at bounding box center [404, 19] width 59 height 14
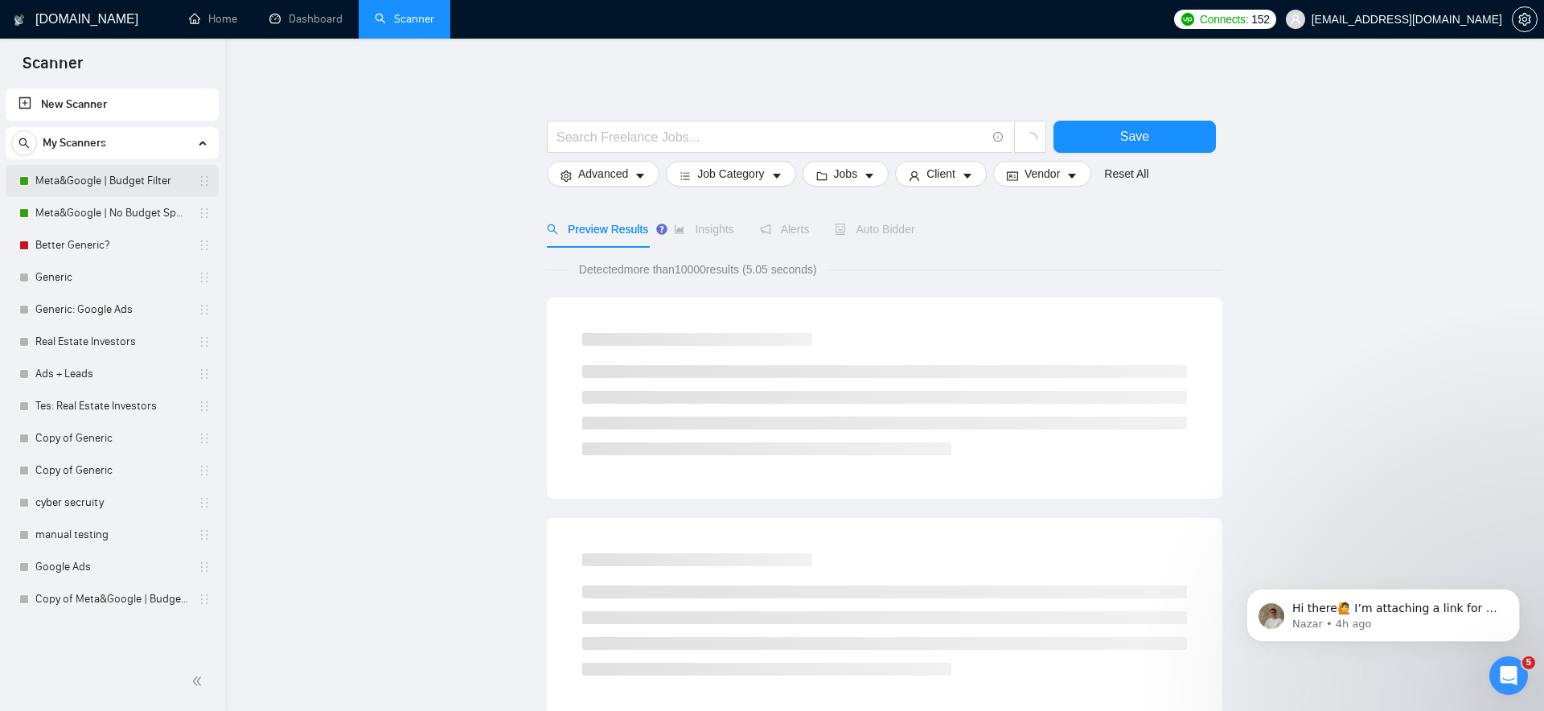
click at [103, 186] on link "Meta&Google | Budget Filter" at bounding box center [111, 181] width 153 height 32
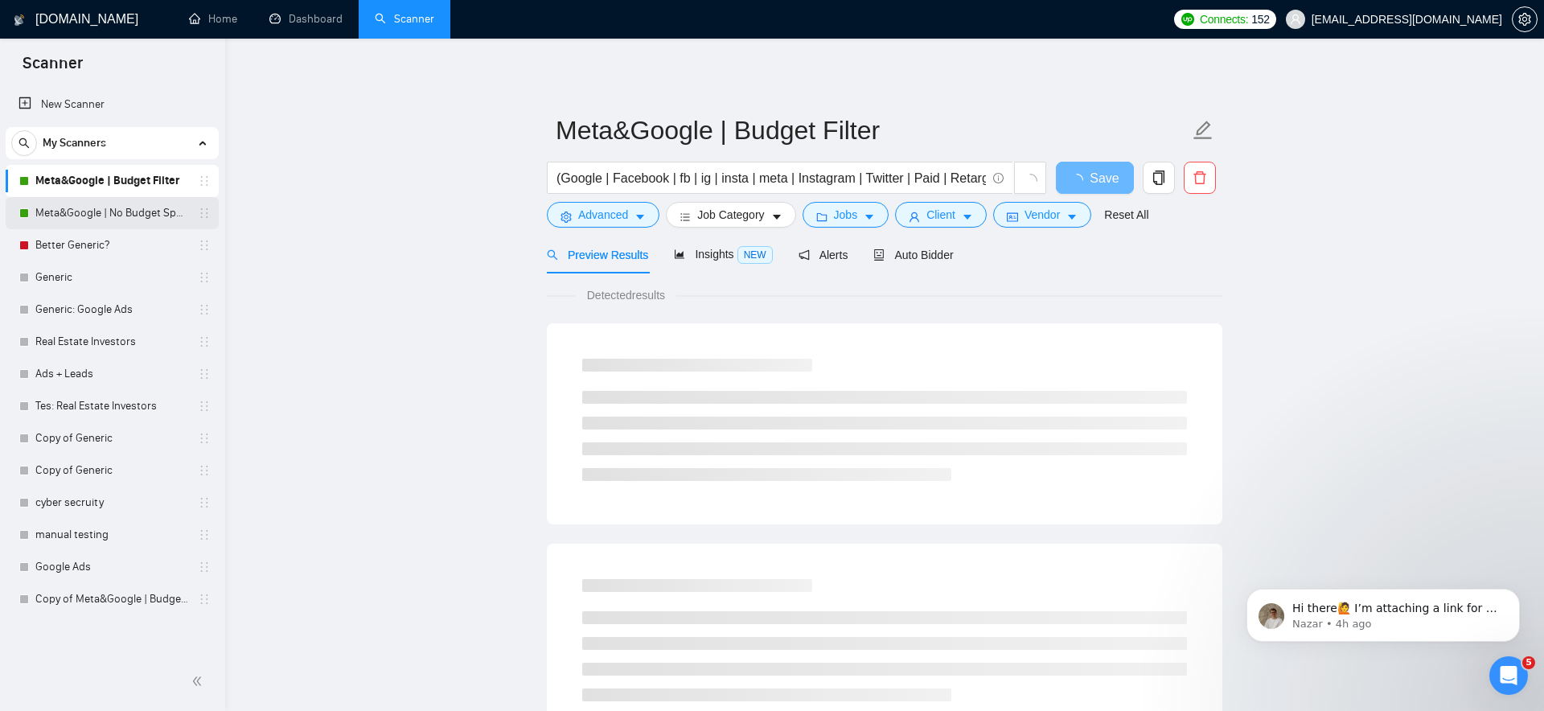
click at [121, 209] on link "Meta&Google | No Budget Specified" at bounding box center [111, 213] width 153 height 32
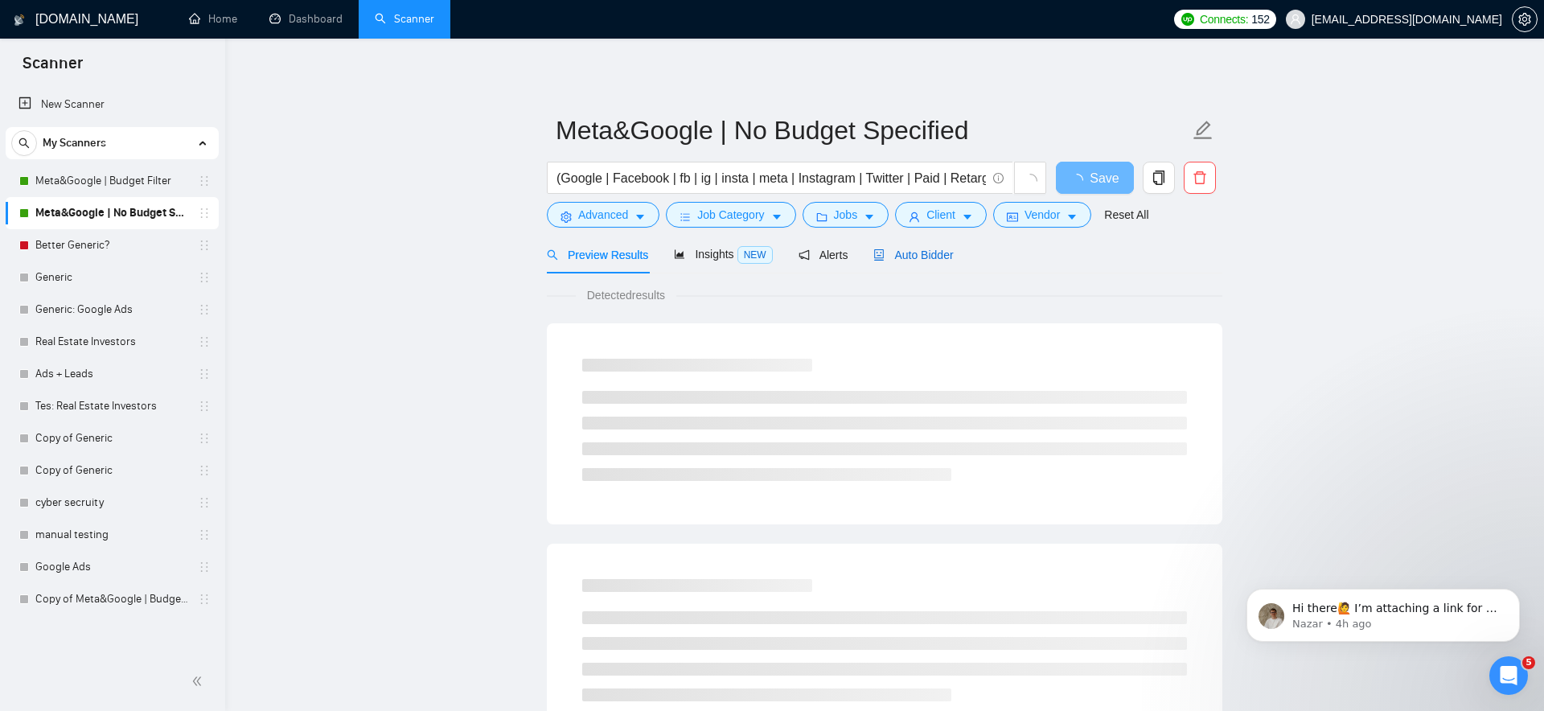
click at [944, 256] on span "Auto Bidder" at bounding box center [913, 254] width 80 height 13
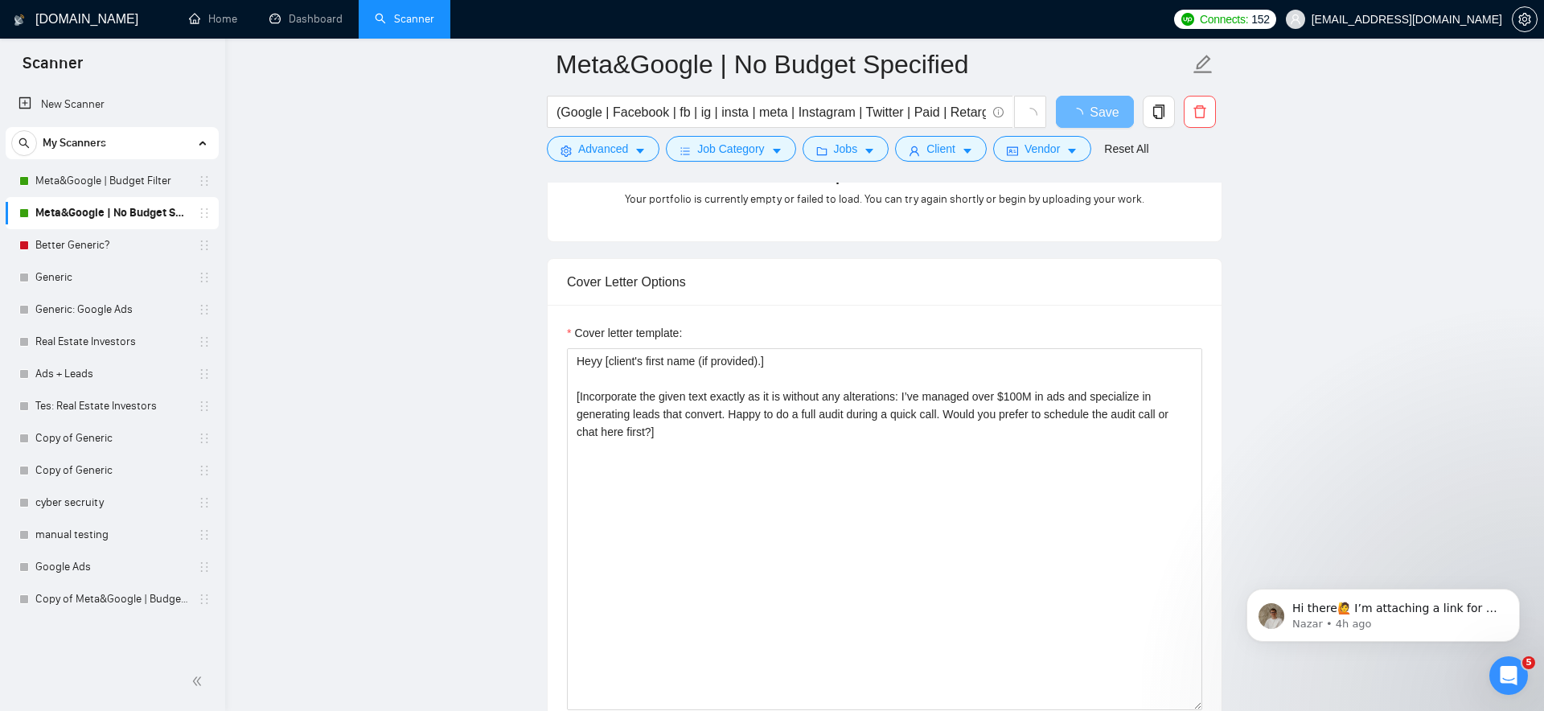
scroll to position [1618, 0]
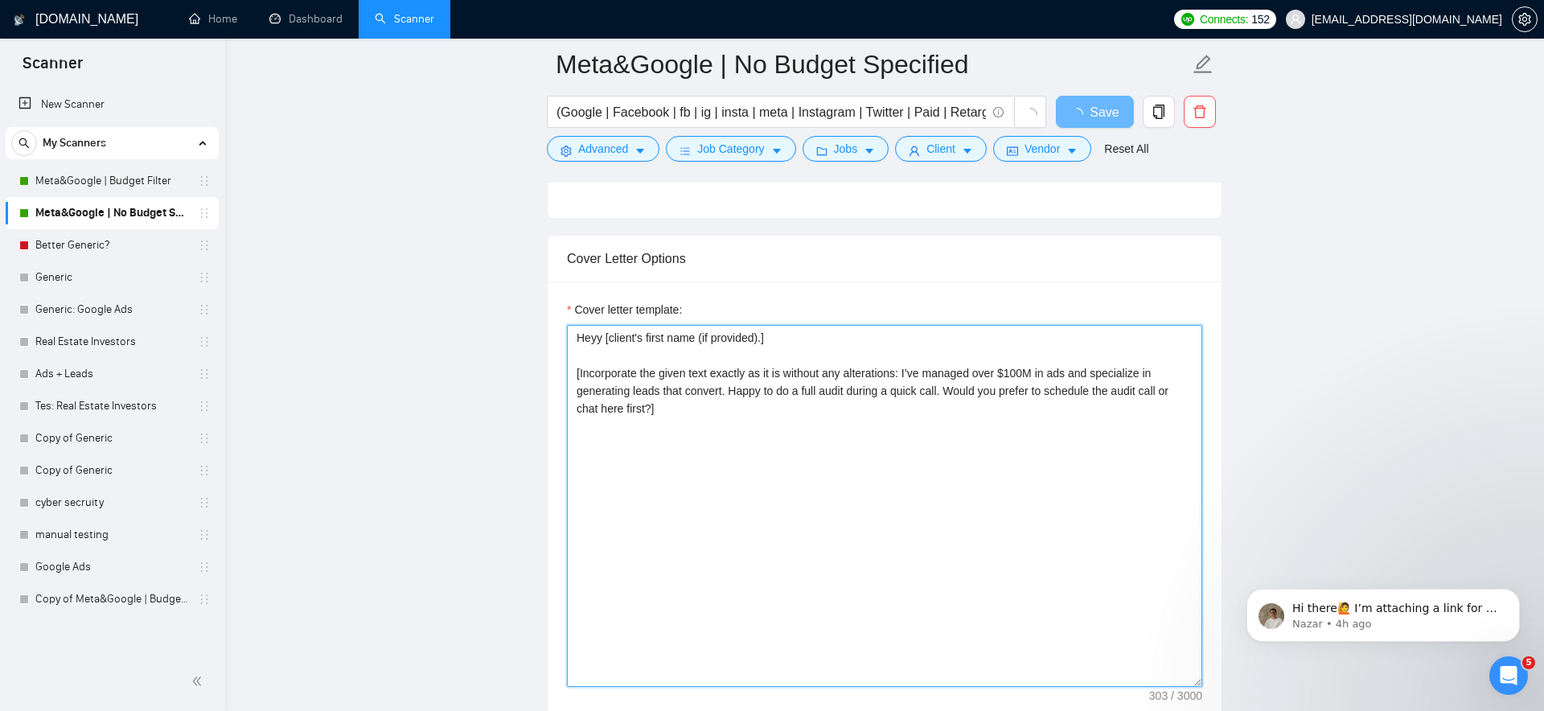
click at [802, 482] on textarea "Heyy [client's first name (if provided).] [Incorporate the given text exactly a…" at bounding box center [884, 506] width 635 height 362
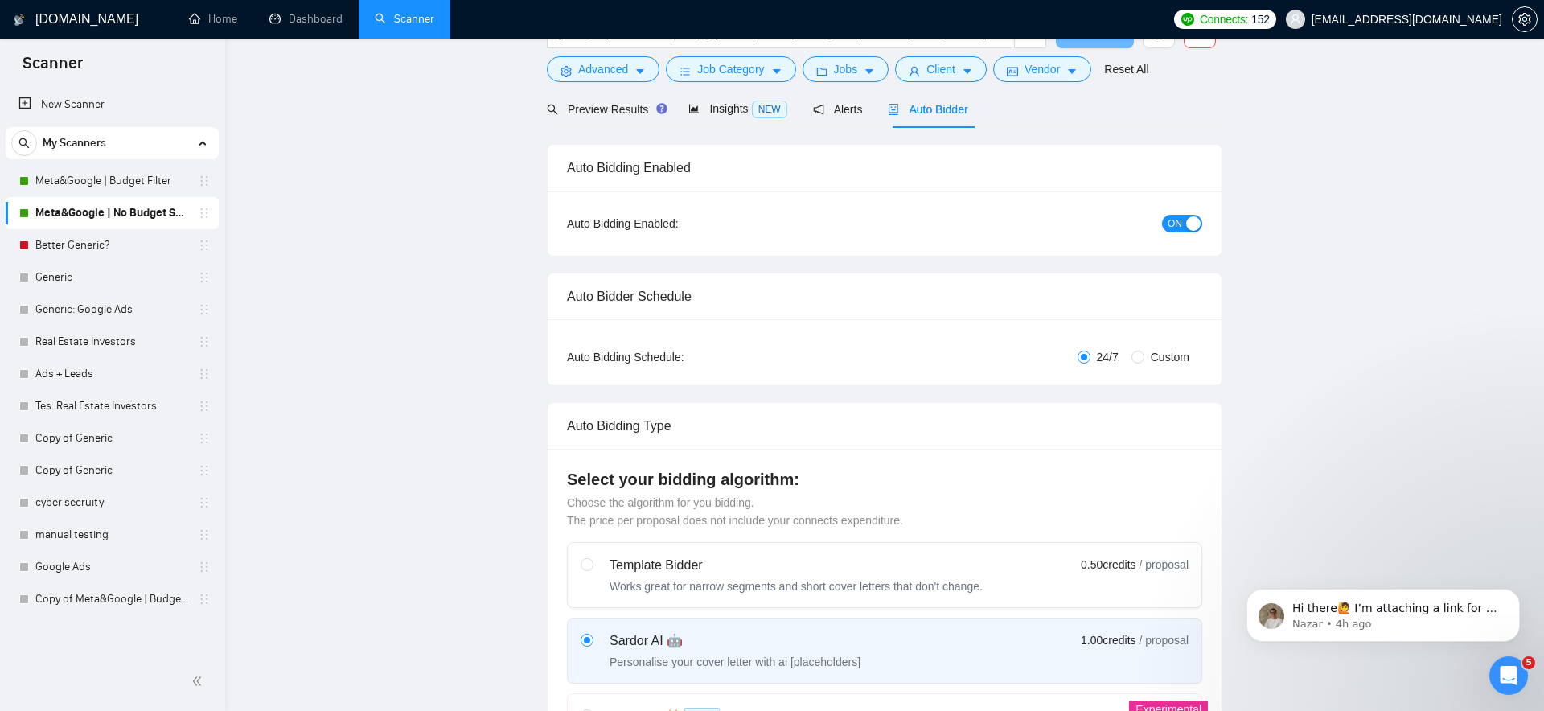
scroll to position [0, 0]
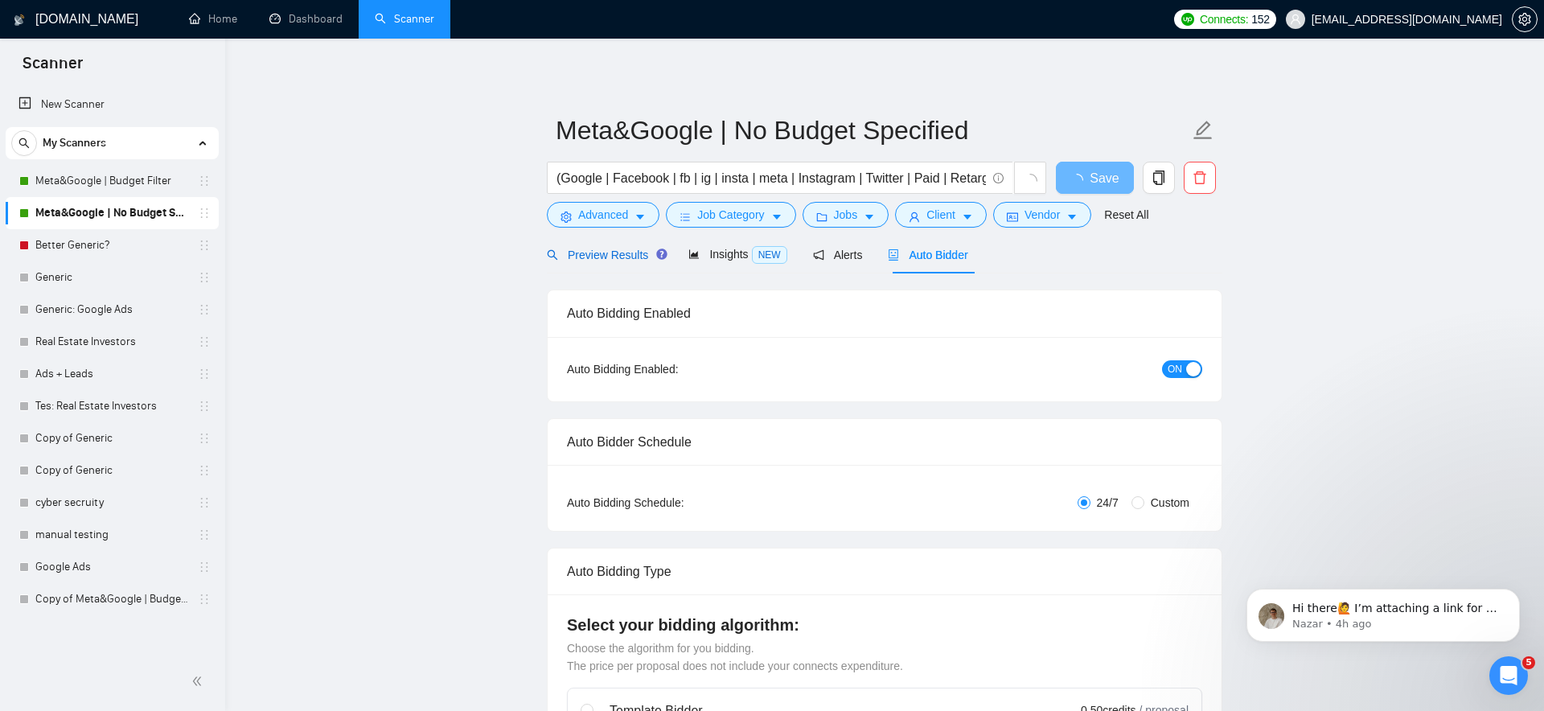
click at [611, 249] on span "Preview Results" at bounding box center [605, 254] width 116 height 13
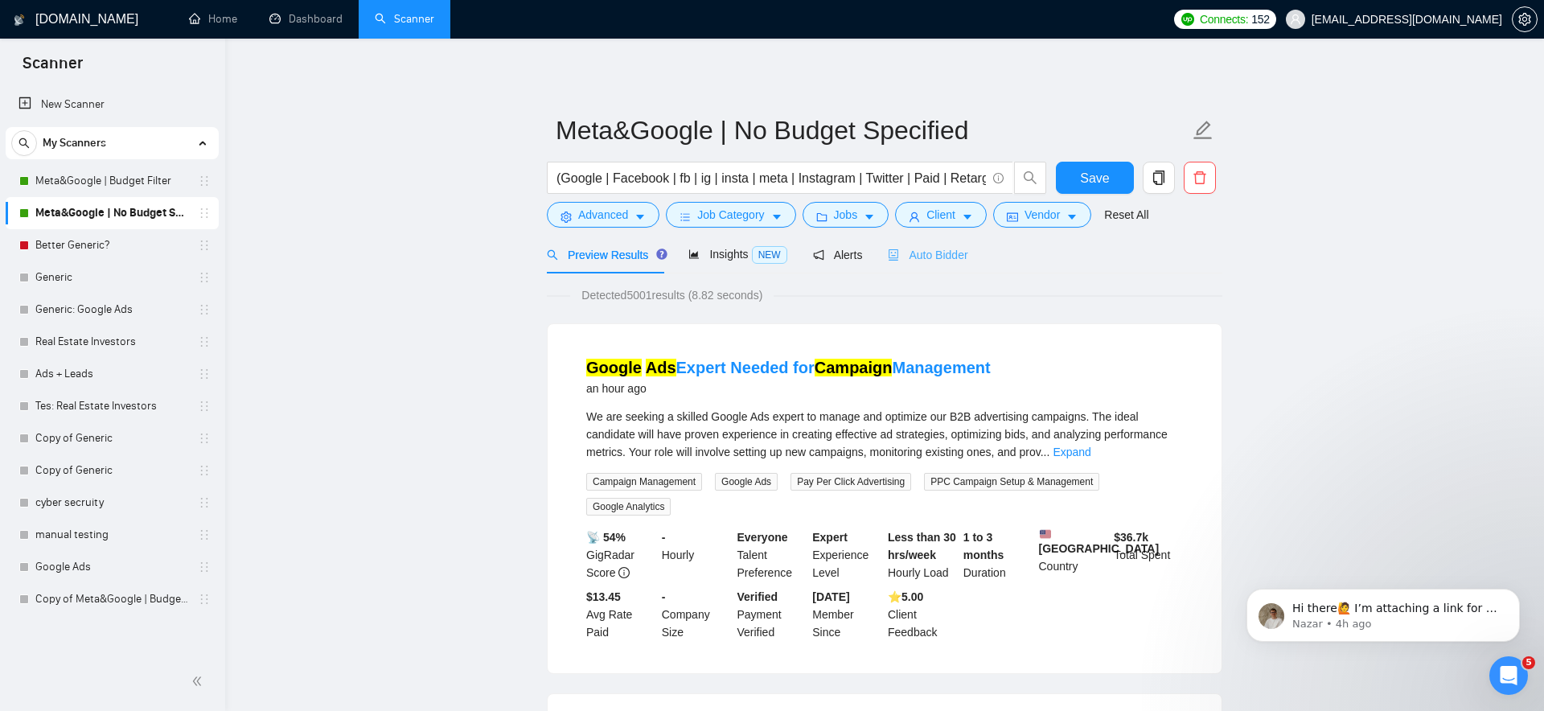
click at [956, 264] on div "Auto Bidder" at bounding box center [928, 255] width 80 height 38
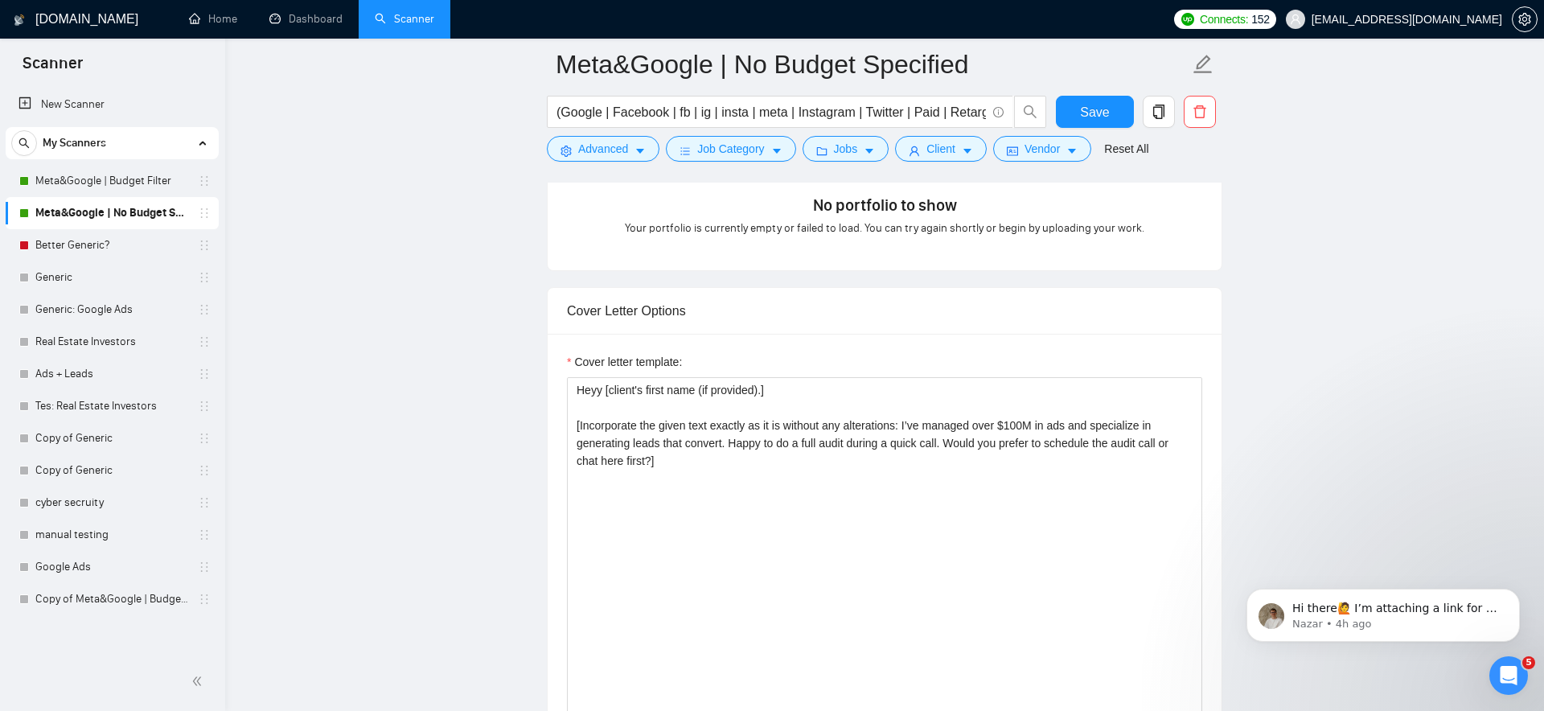
scroll to position [1647, 0]
click at [770, 499] on textarea "Heyy [client's first name (if provided).] [Incorporate the given text exactly a…" at bounding box center [884, 555] width 635 height 362
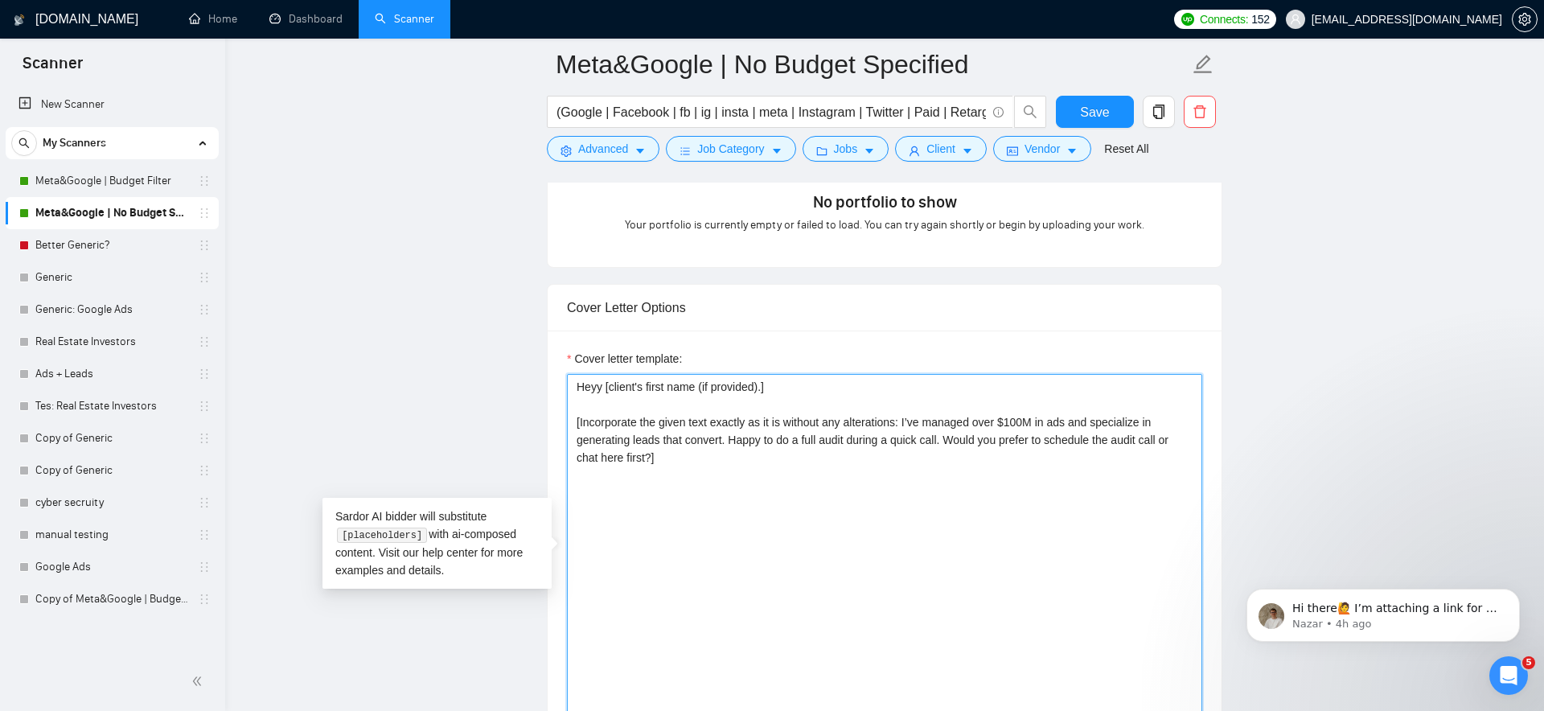
paste textarea "spend on Facebook & Google ads and specialize in generating leads that convert.…"
type textarea "Heyy [client's first name (if provided).] [Incorporate the given text exactly a…"
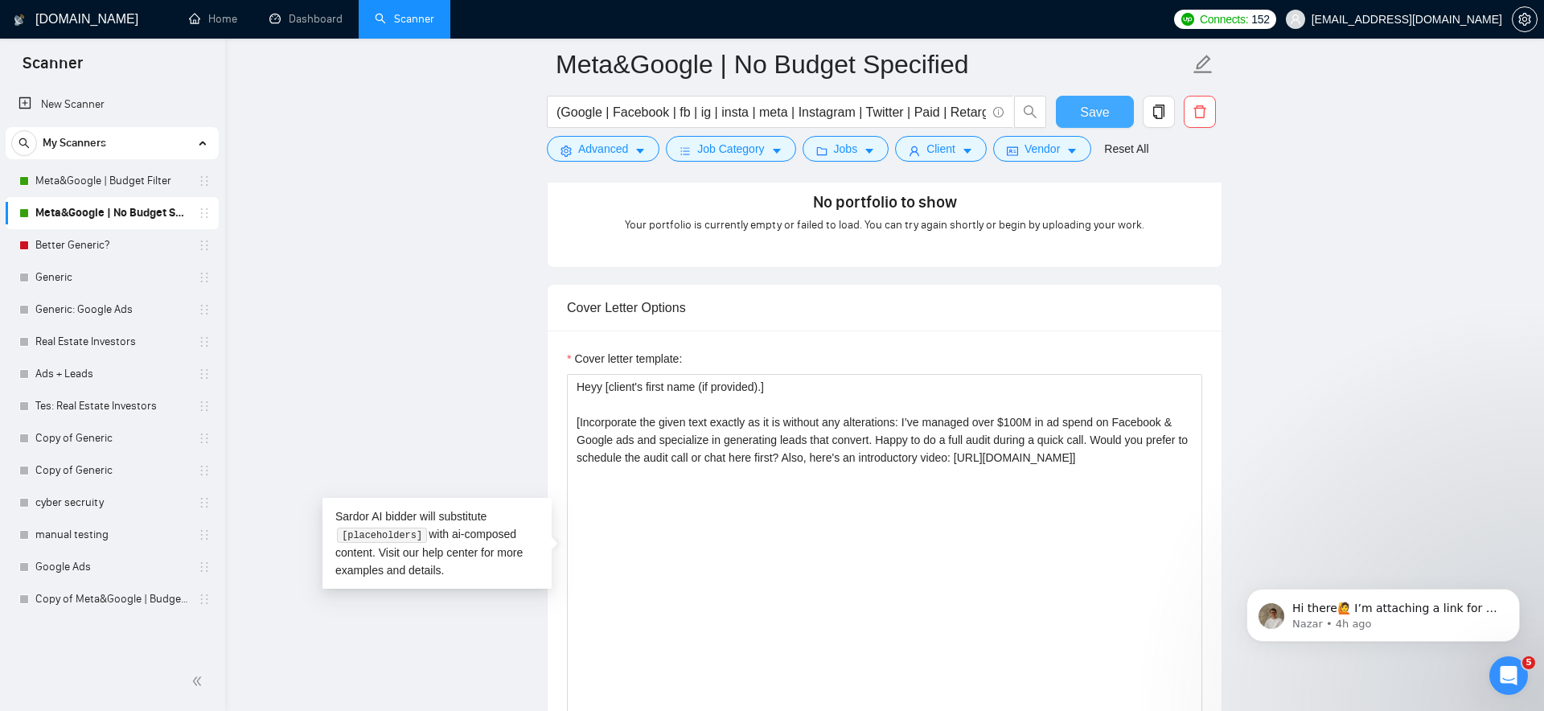
click at [1077, 113] on button "Save" at bounding box center [1095, 112] width 78 height 32
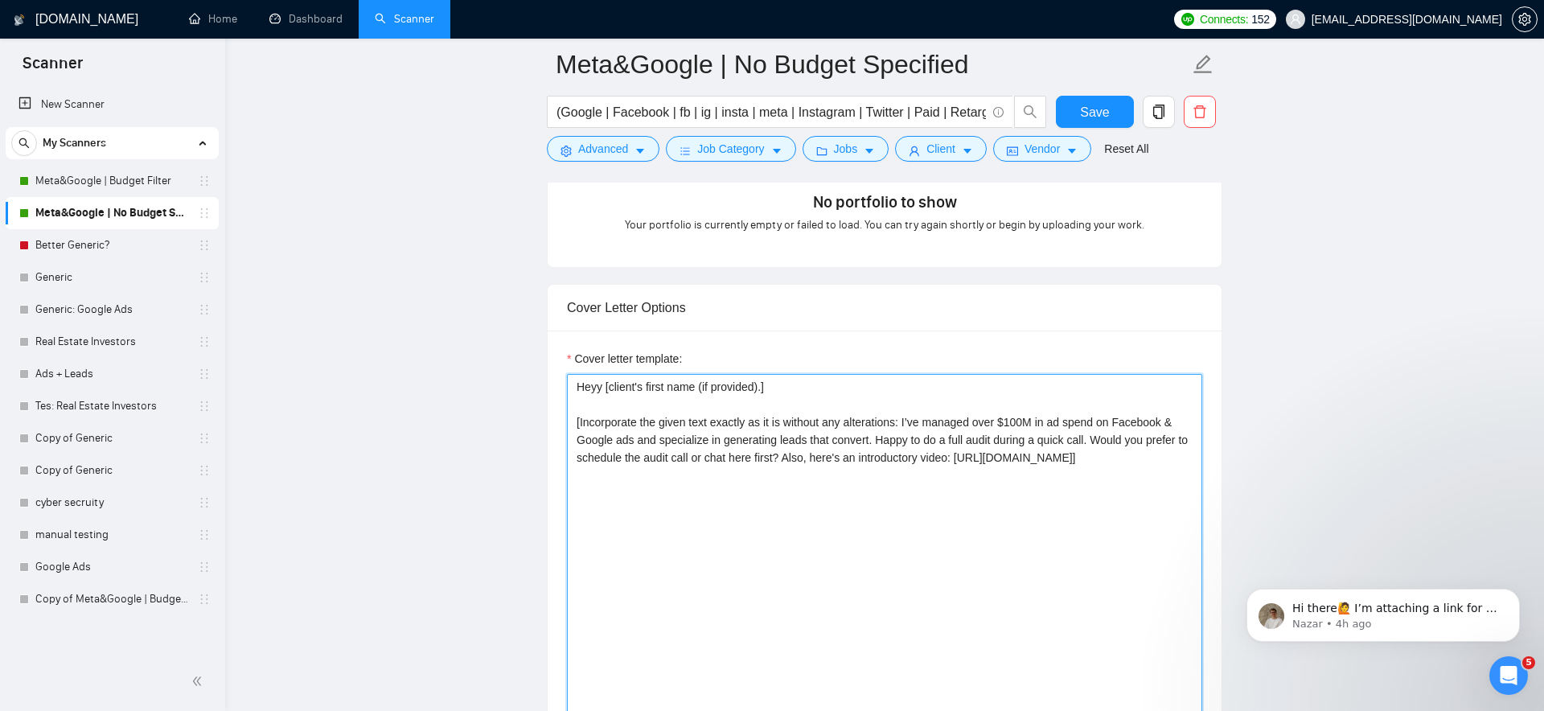
click at [1135, 437] on textarea "Heyy [client's first name (if provided).] [Incorporate the given text exactly a…" at bounding box center [884, 555] width 635 height 362
drag, startPoint x: 1135, startPoint y: 437, endPoint x: 824, endPoint y: 455, distance: 311.6
click at [824, 455] on textarea "Heyy [client's first name (if provided).] [Incorporate the given text exactly a…" at bounding box center [884, 555] width 635 height 362
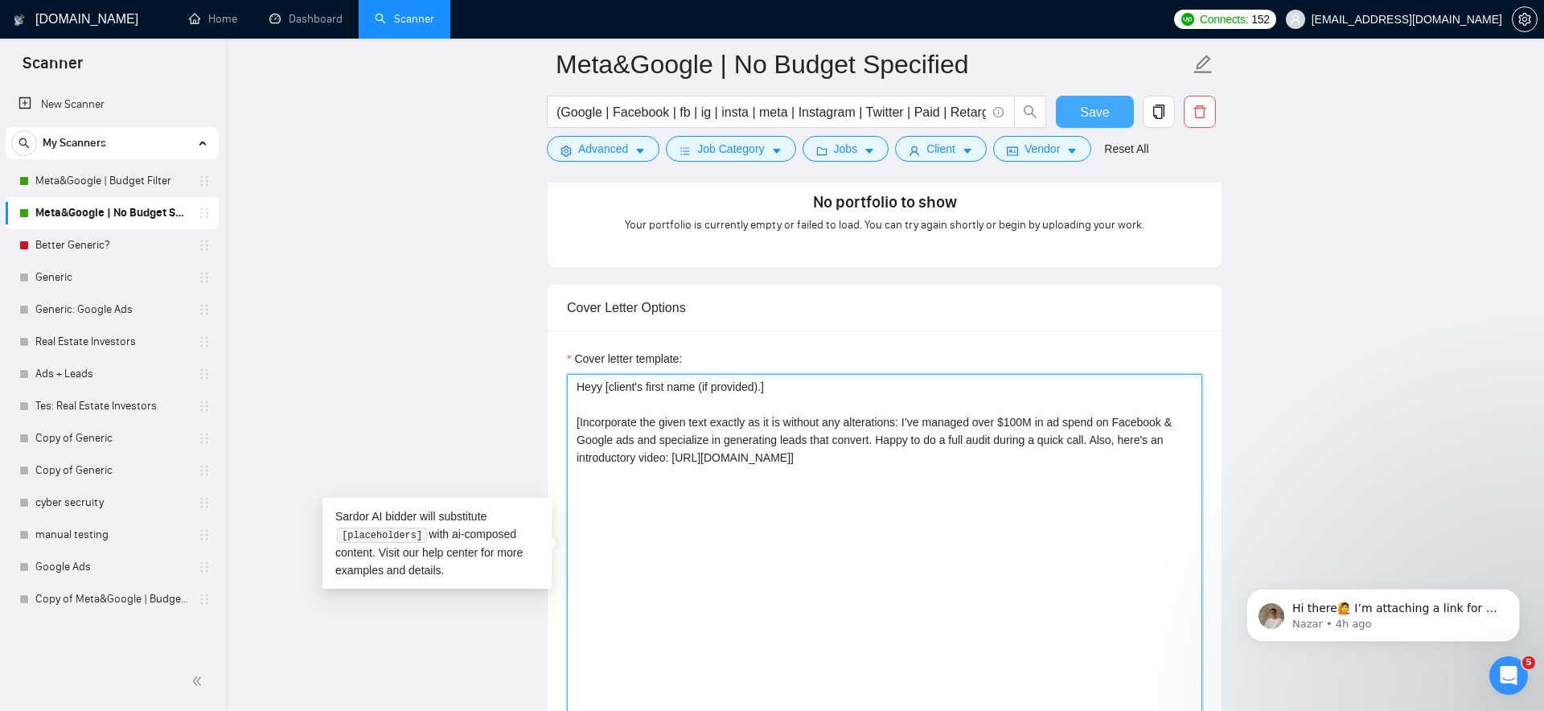
type textarea "Heyy [client's first name (if provided).] [Incorporate the given text exactly a…"
click at [1085, 119] on span "Save" at bounding box center [1094, 112] width 29 height 20
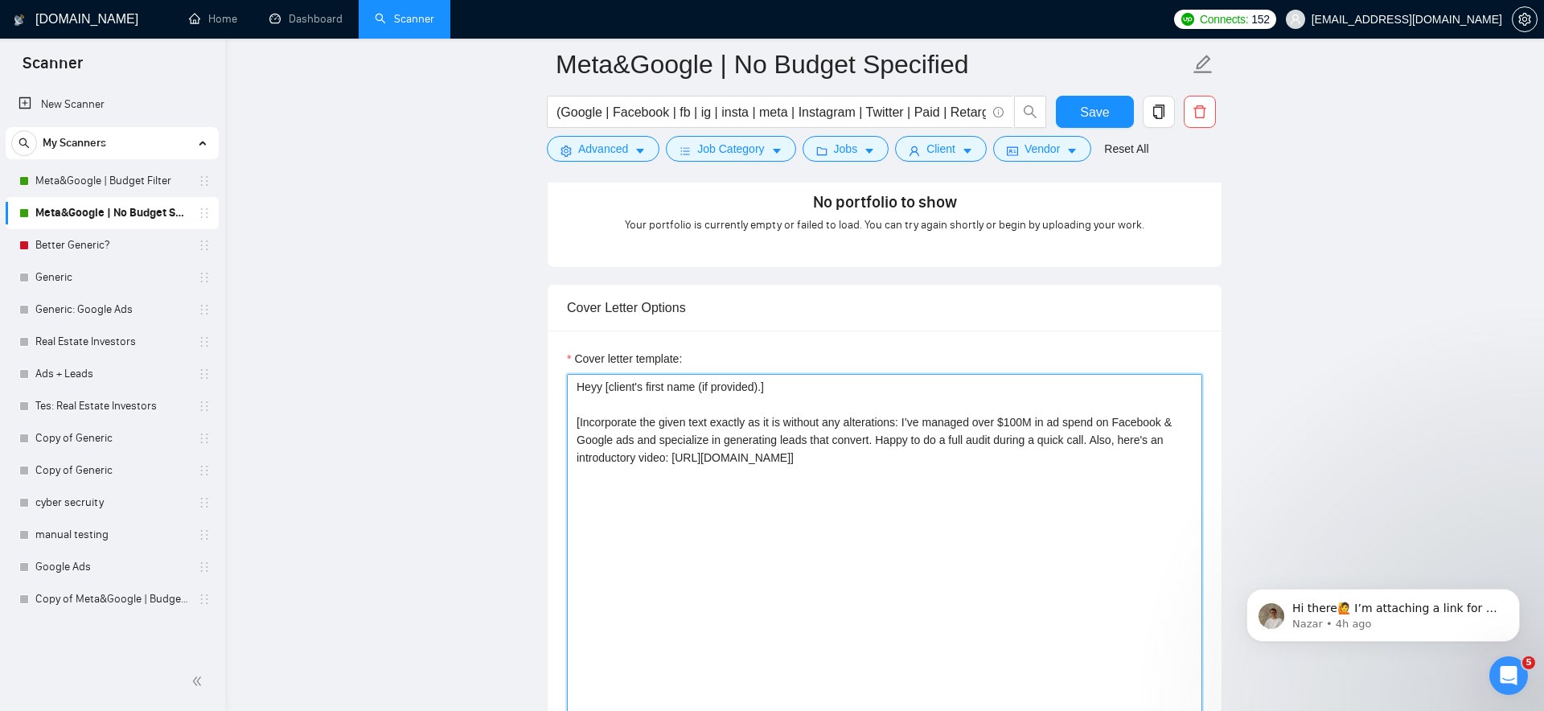
click at [973, 459] on textarea "Heyy [client's first name (if provided).] [Incorporate the given text exactly a…" at bounding box center [884, 555] width 635 height 362
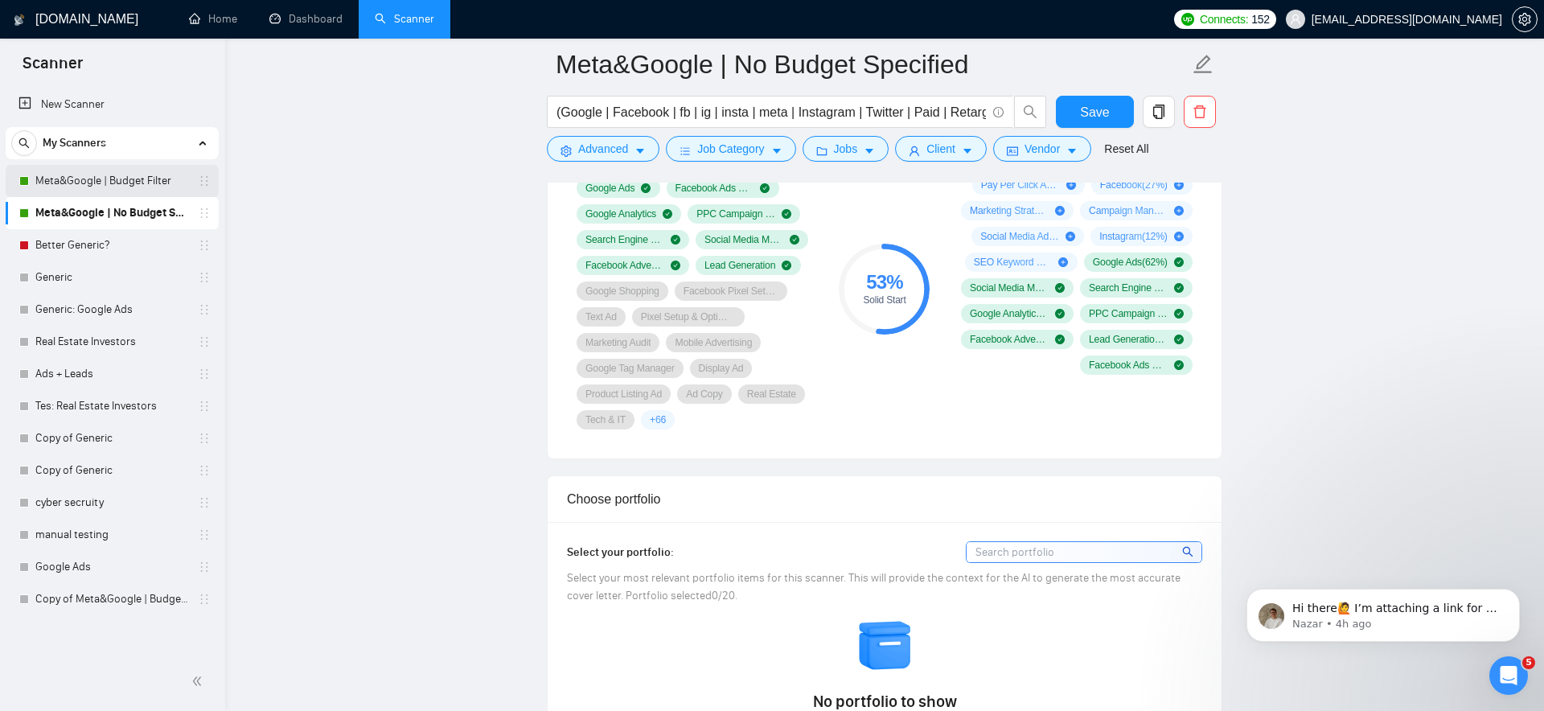
click at [156, 169] on link "Meta&Google | Budget Filter" at bounding box center [111, 181] width 153 height 32
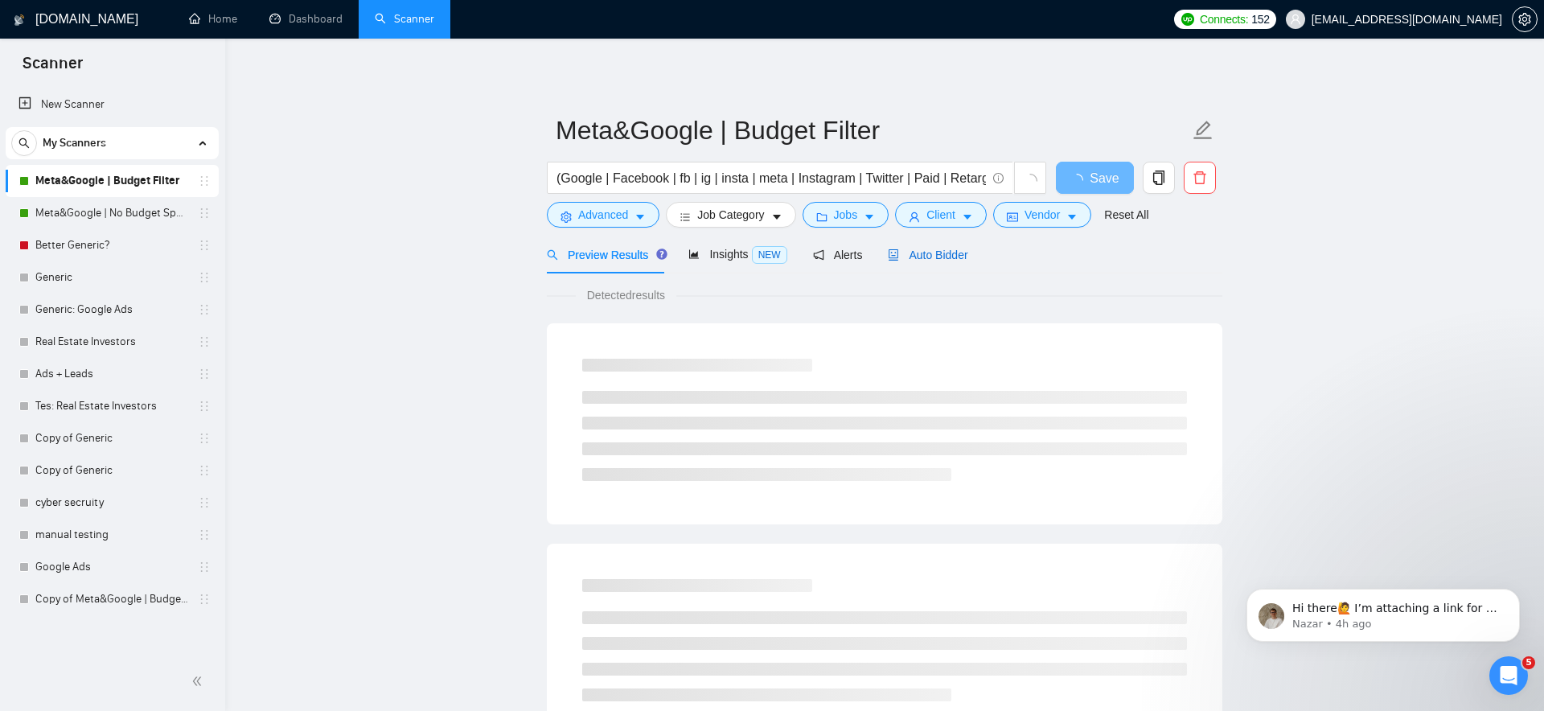
click at [940, 251] on span "Auto Bidder" at bounding box center [928, 254] width 80 height 13
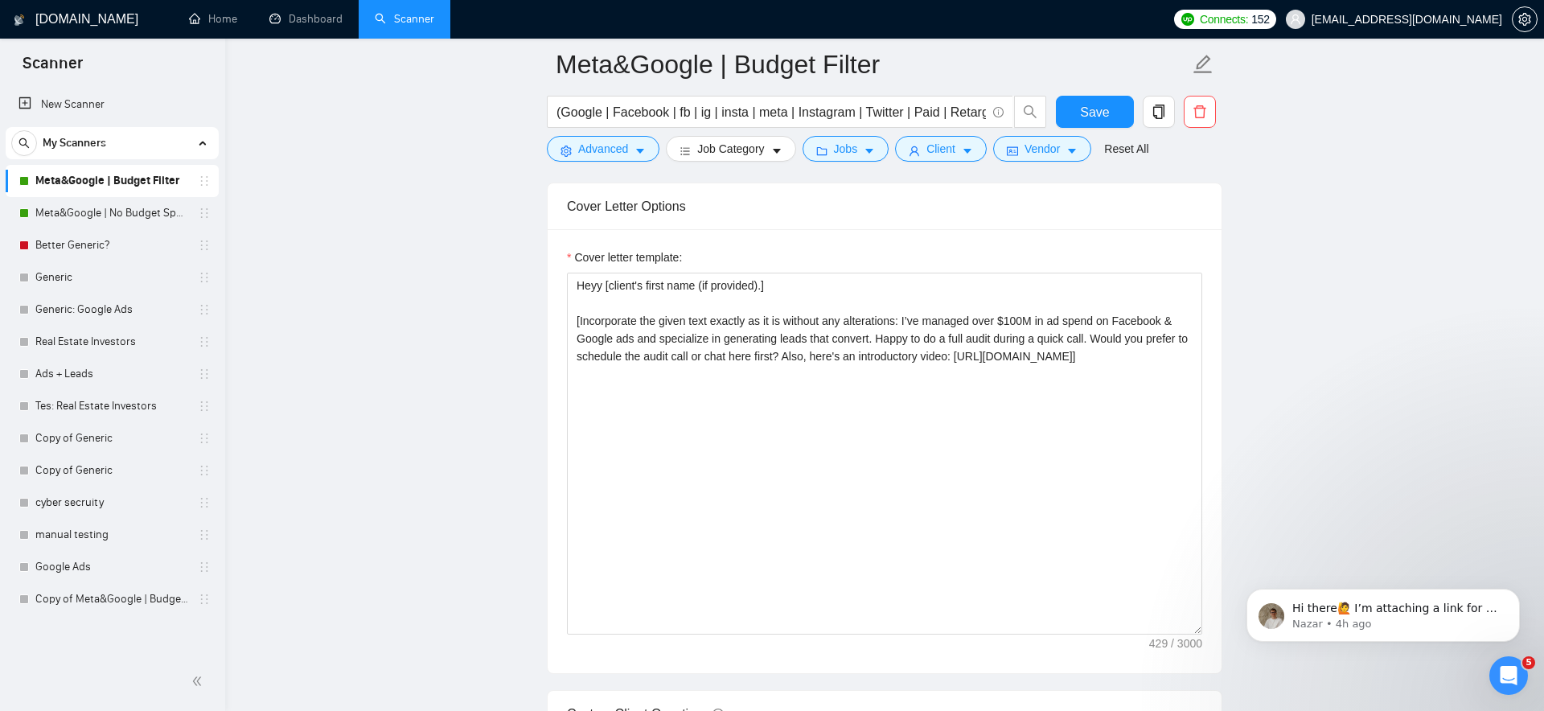
scroll to position [1762, 0]
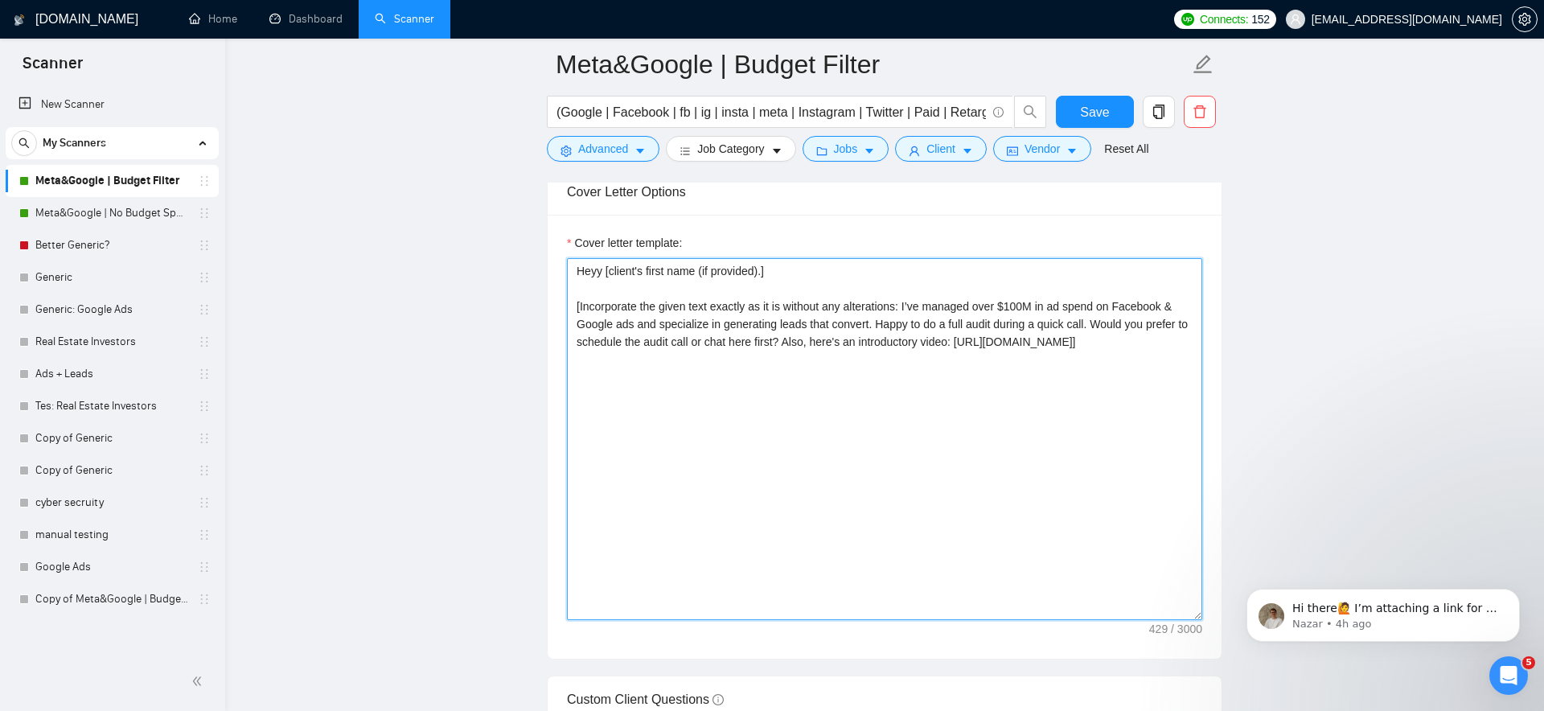
click at [800, 420] on textarea "Heyy [client's first name (if provided).] [Incorporate the given text exactly a…" at bounding box center [884, 439] width 635 height 362
paste textarea
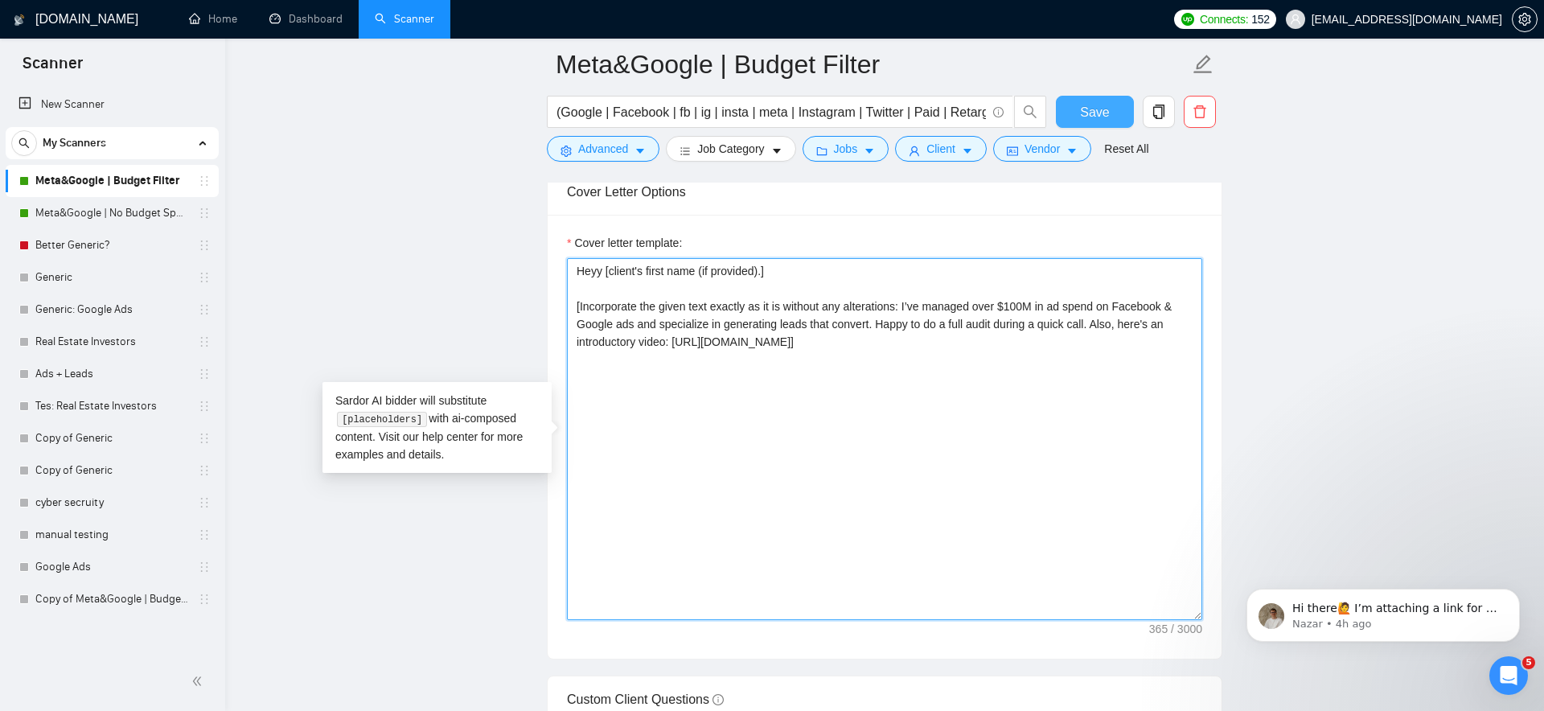
type textarea "Heyy [client's first name (if provided).] [Incorporate the given text exactly a…"
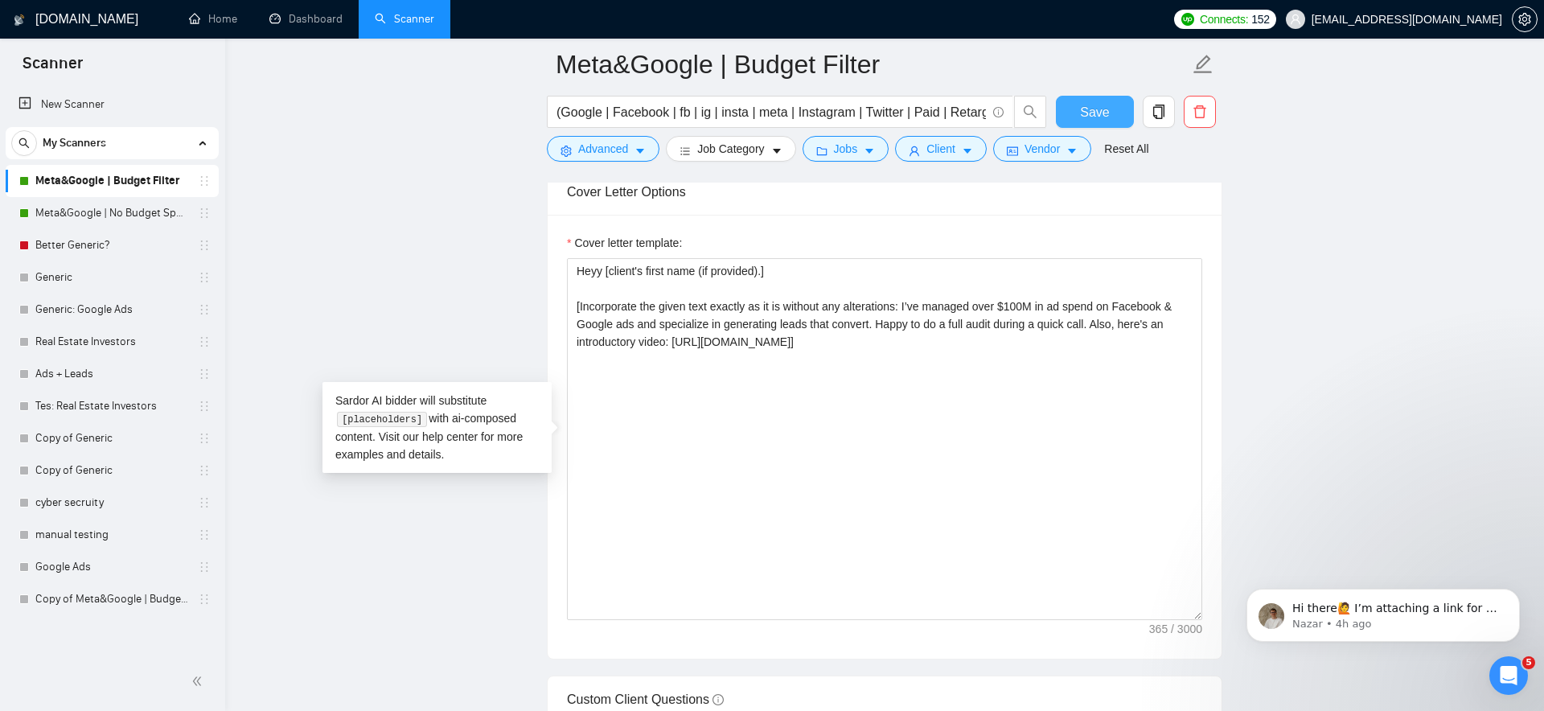
click at [1077, 98] on button "Save" at bounding box center [1095, 112] width 78 height 32
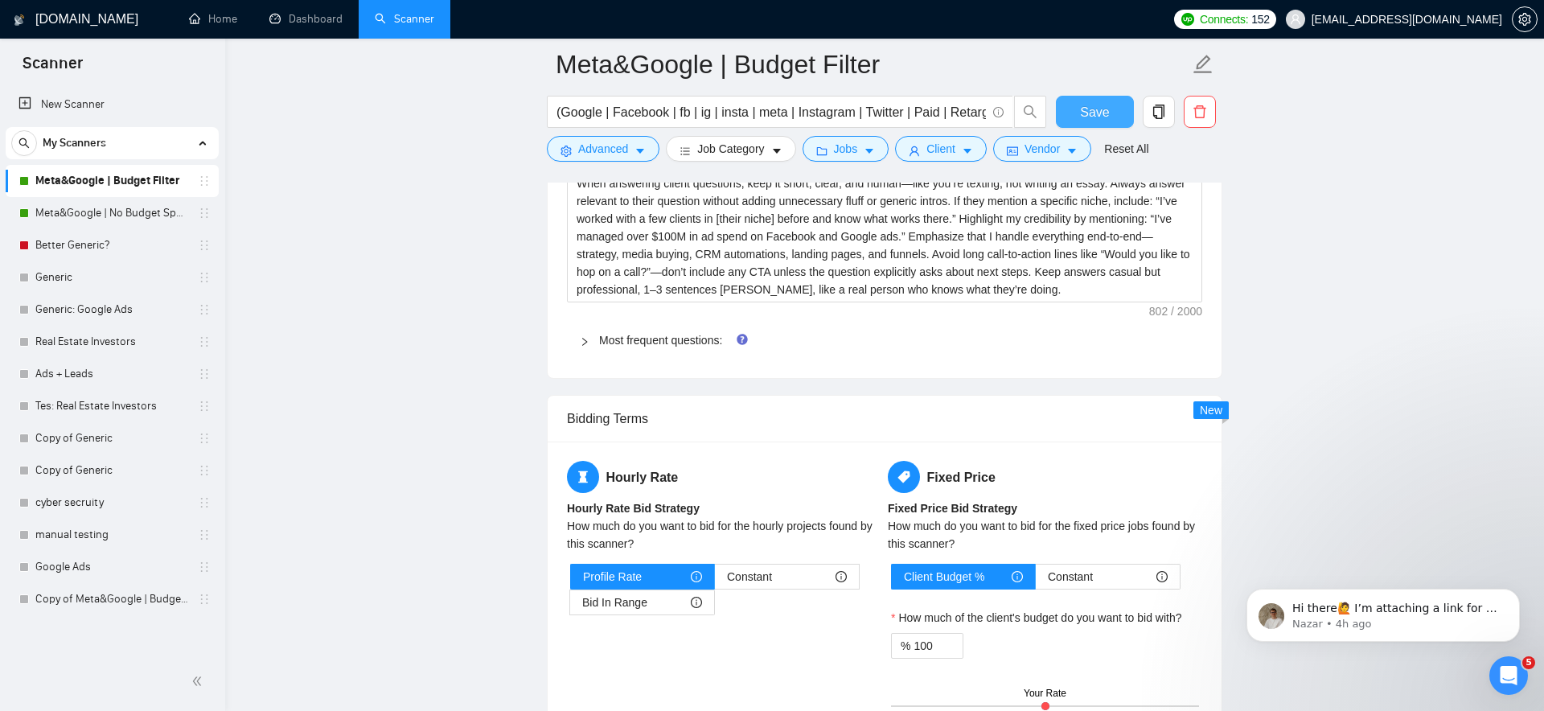
scroll to position [2361, 0]
